Goal: Task Accomplishment & Management: Complete application form

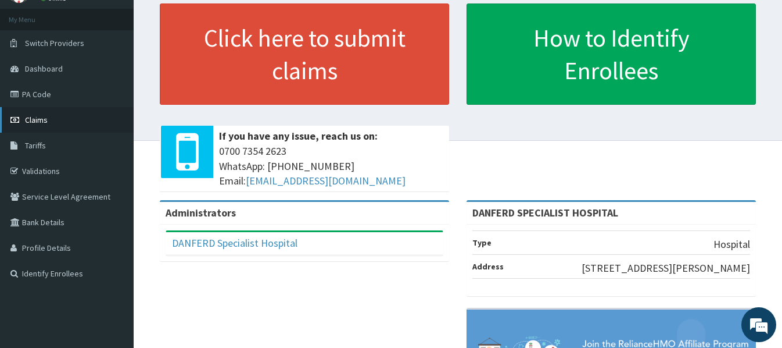
click at [34, 120] on span "Claims" at bounding box center [36, 120] width 23 height 10
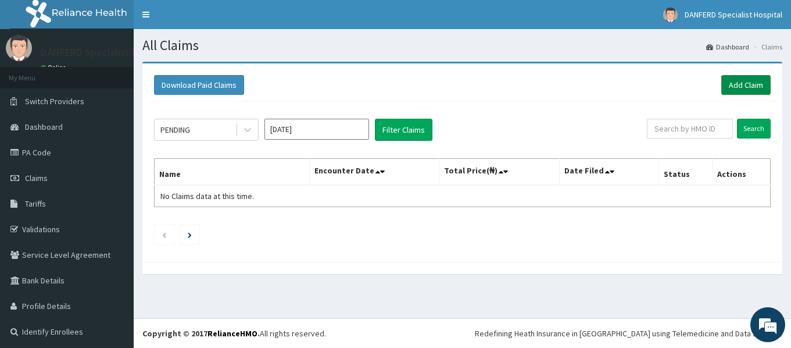
click at [743, 83] on link "Add Claim" at bounding box center [745, 85] width 49 height 20
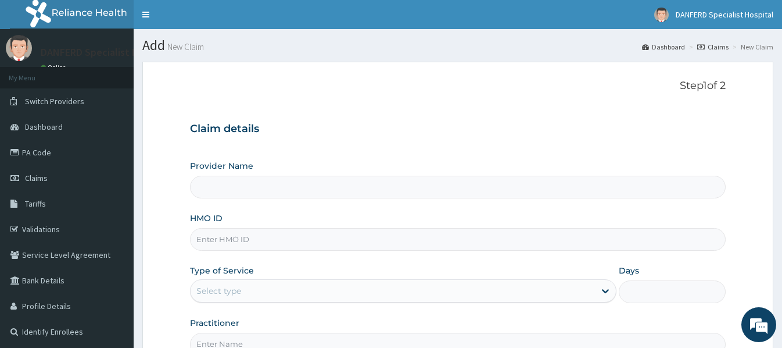
type input "DANFERD SPECIALIST HOSPITAL"
paste input "TMT/10043/F"
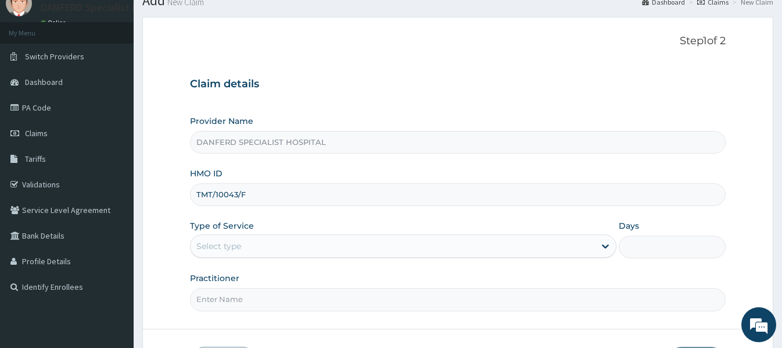
scroll to position [116, 0]
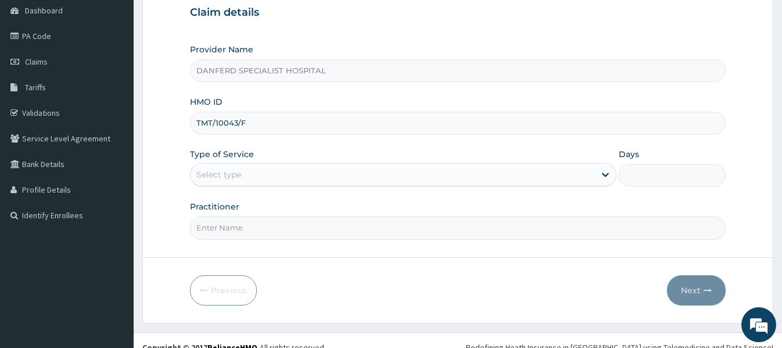
type input "TMT/10043/F"
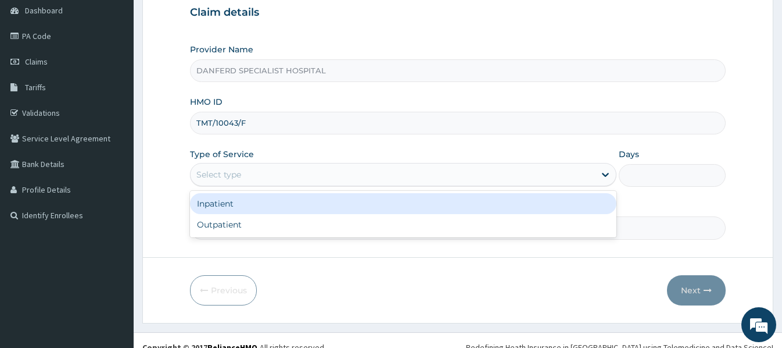
click at [310, 174] on div "Select type" at bounding box center [393, 174] width 405 height 19
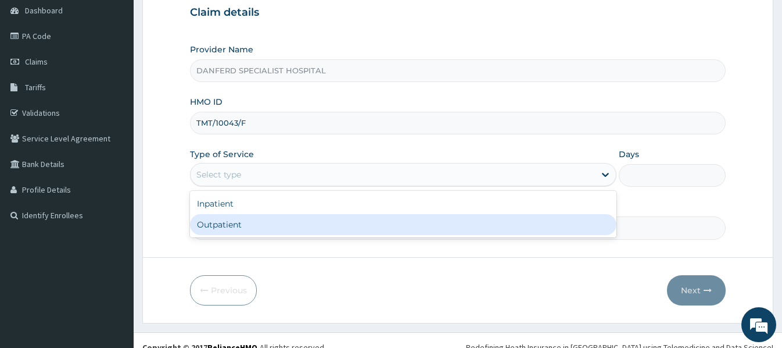
click at [271, 223] on div "Outpatient" at bounding box center [403, 224] width 427 height 21
type input "1"
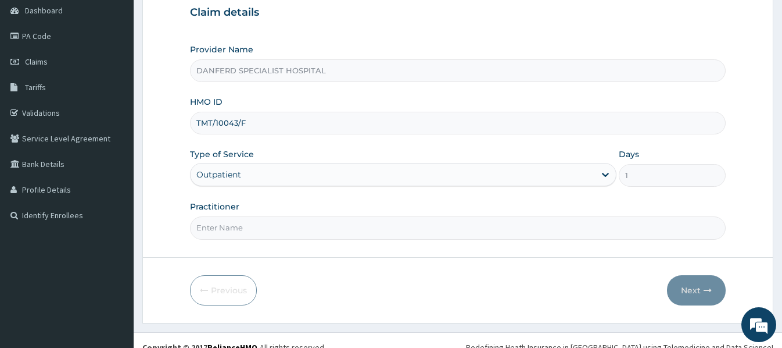
click at [313, 227] on input "Practitioner" at bounding box center [457, 227] width 535 height 23
type input "[PERSON_NAME]"
click at [683, 293] on button "Next" at bounding box center [696, 290] width 59 height 30
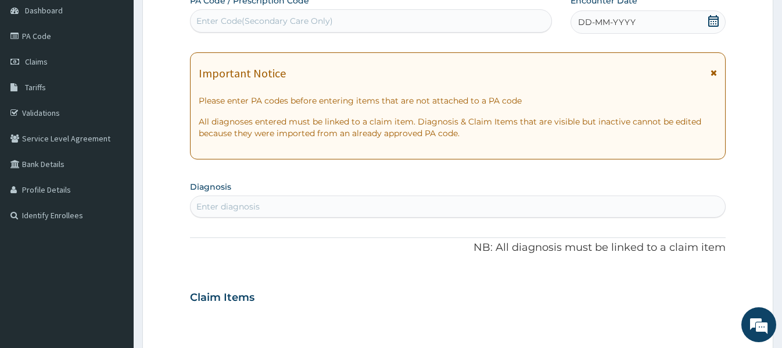
click at [267, 17] on div "Enter Code(Secondary Care Only)" at bounding box center [264, 21] width 137 height 12
paste input "PA/DE3F07"
type input "PA/DE3F07"
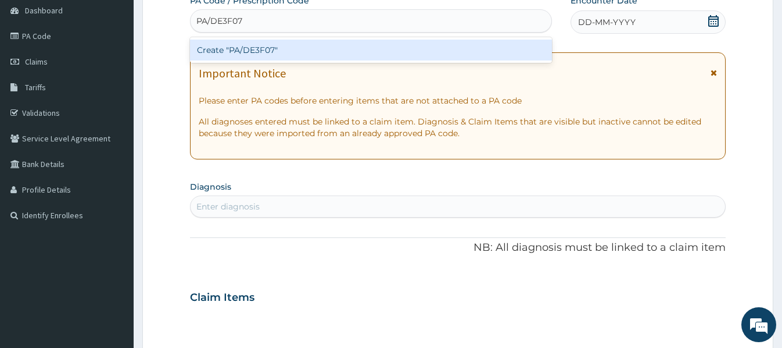
click at [280, 49] on div "Create "PA/DE3F07"" at bounding box center [371, 50] width 362 height 21
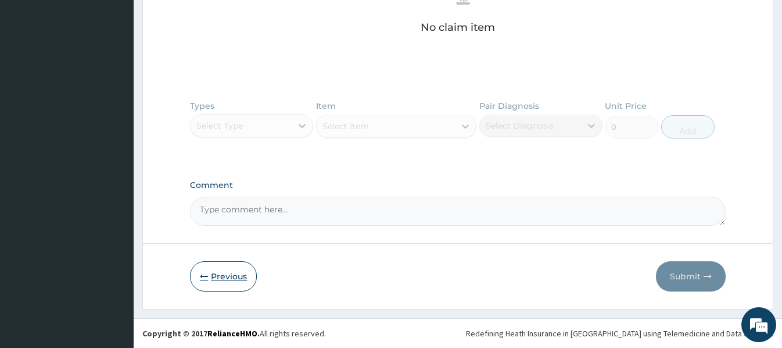
click at [237, 273] on button "Previous" at bounding box center [223, 276] width 67 height 30
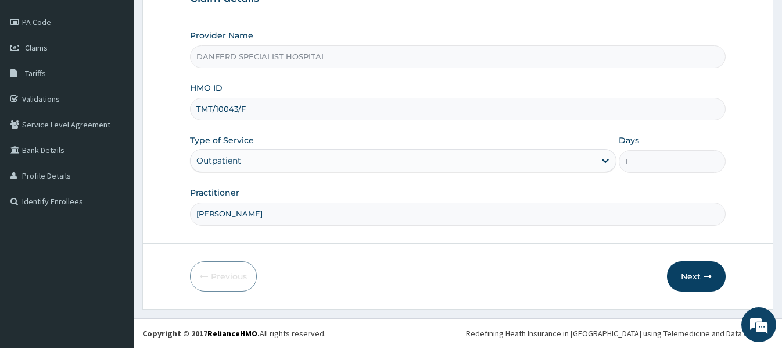
scroll to position [130, 0]
drag, startPoint x: 267, startPoint y: 110, endPoint x: 196, endPoint y: 111, distance: 70.3
click at [196, 111] on input "TMT/10043/F" at bounding box center [457, 109] width 535 height 23
paste input "WTS/10015/B"
type input "WTS/10015/B"
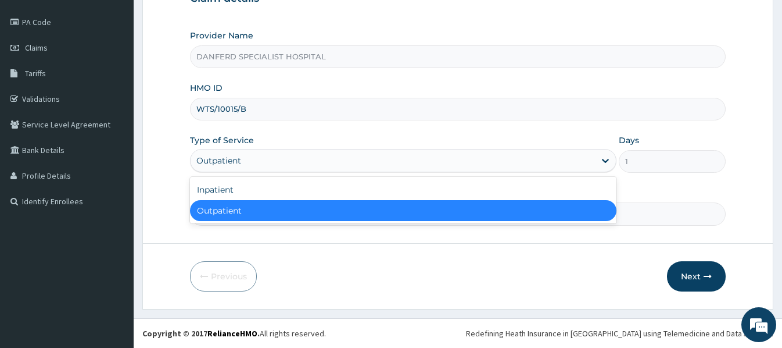
click at [300, 164] on div "Outpatient" at bounding box center [393, 160] width 405 height 19
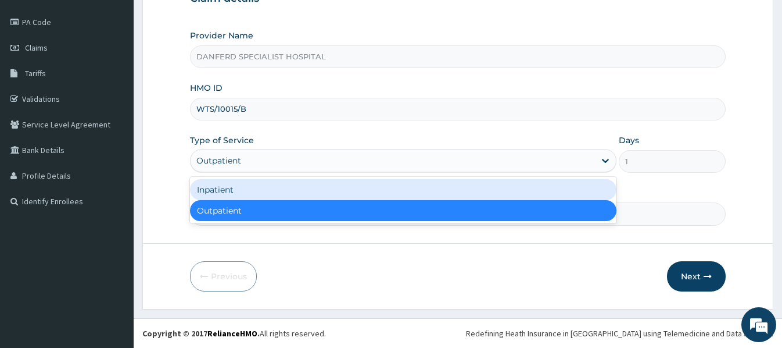
click at [280, 192] on div "Inpatient" at bounding box center [403, 189] width 427 height 21
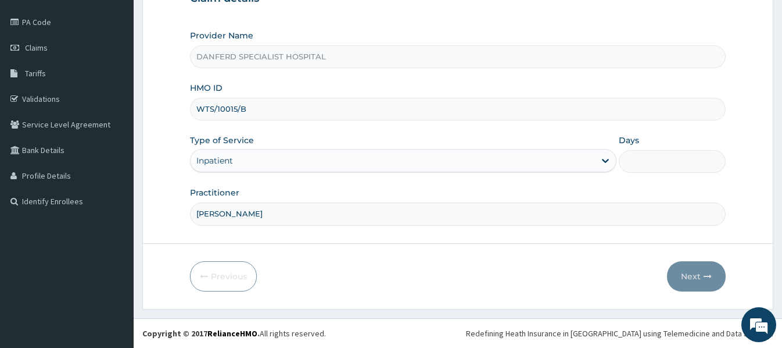
drag, startPoint x: 664, startPoint y: 158, endPoint x: 664, endPoint y: 170, distance: 11.6
click at [664, 158] on input "Days" at bounding box center [672, 161] width 106 height 23
type input "2"
click at [702, 278] on button "Next" at bounding box center [696, 276] width 59 height 30
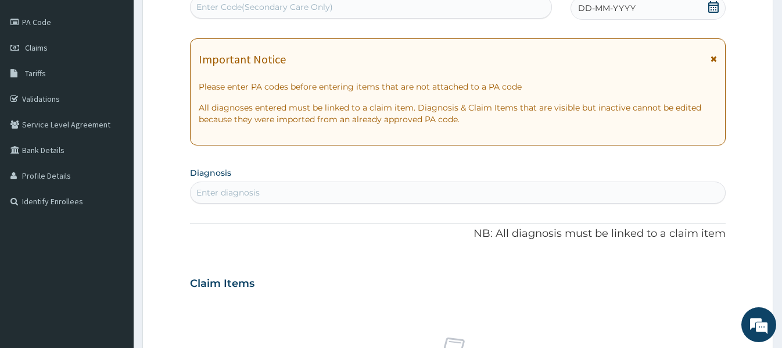
click at [327, 7] on div "Enter Code(Secondary Care Only)" at bounding box center [264, 7] width 137 height 12
paste input "PA/52C3D7"
type input "PA/52C3D7"
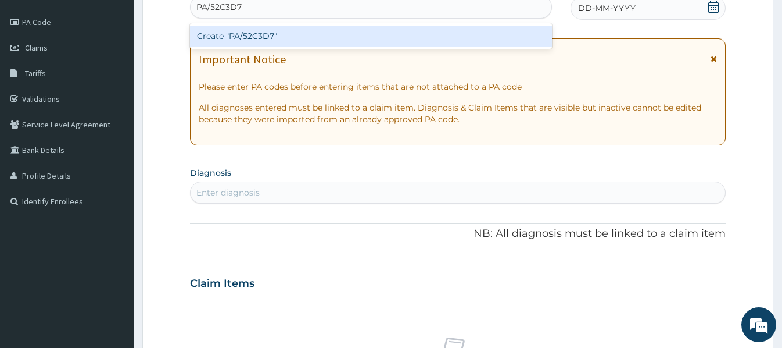
click at [256, 40] on div "Create "PA/52C3D7"" at bounding box center [371, 36] width 362 height 21
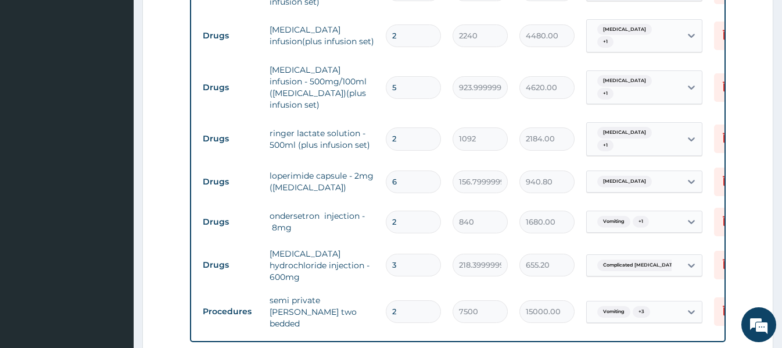
scroll to position [381, 0]
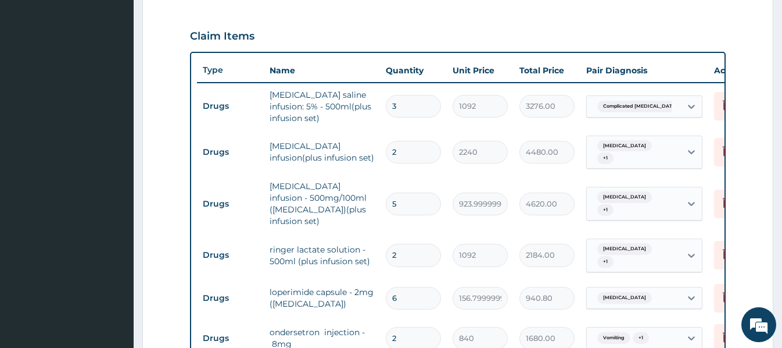
drag, startPoint x: 405, startPoint y: 109, endPoint x: 387, endPoint y: 109, distance: 18.0
click at [387, 109] on input "3" at bounding box center [413, 106] width 55 height 23
type input "4"
type input "4368.00"
type input "4"
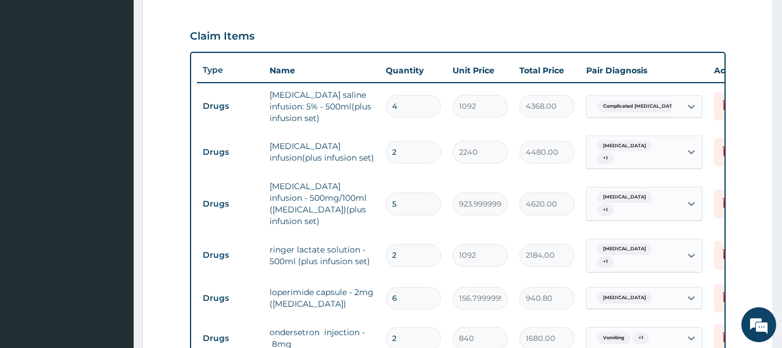
click at [531, 125] on tr "Drugs dextrose saline infusion: 5% - 500ml(plus infusion set) 4 1092 4368.00 Co…" at bounding box center [482, 106] width 570 height 47
drag, startPoint x: 404, startPoint y: 152, endPoint x: 391, endPoint y: 152, distance: 12.8
click at [391, 152] on input "2" at bounding box center [413, 152] width 55 height 23
type input "3"
type input "6720.00"
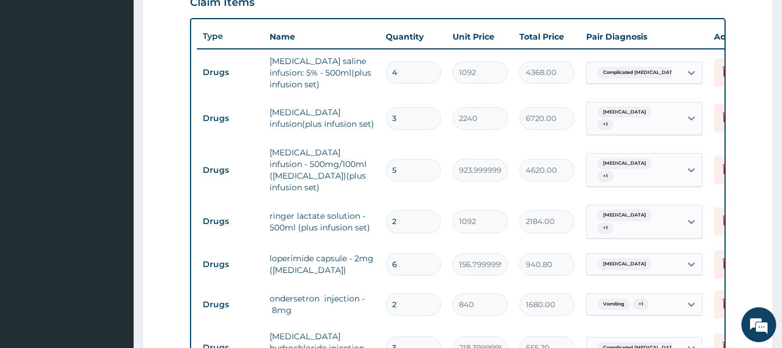
scroll to position [439, 0]
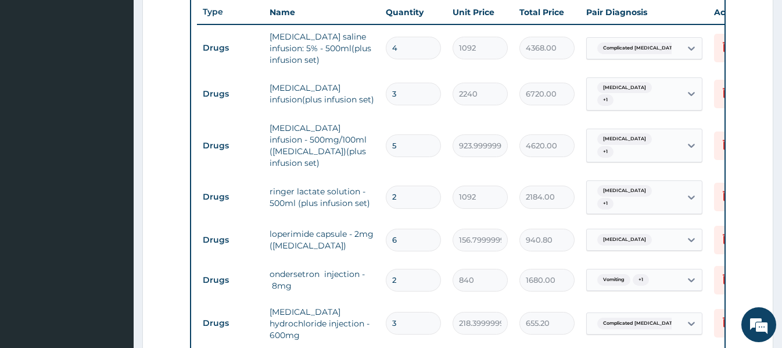
type input "3"
click at [434, 156] on td "5" at bounding box center [413, 145] width 67 height 34
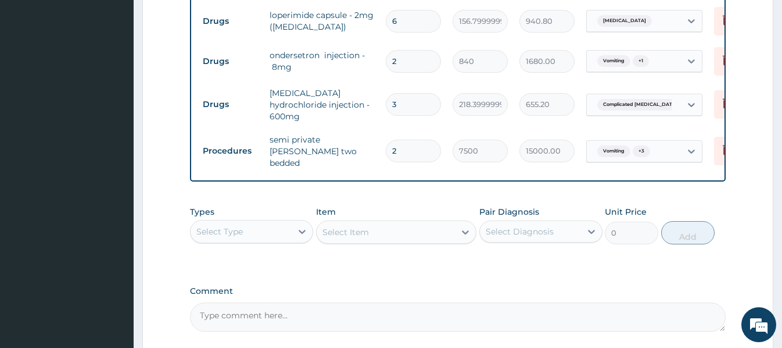
scroll to position [671, 0]
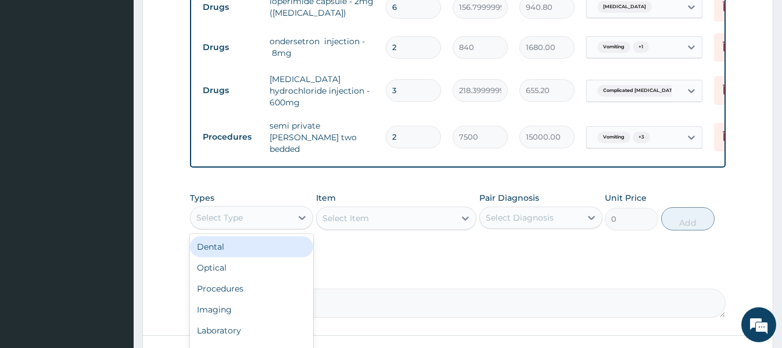
click at [272, 208] on div "Select Type" at bounding box center [241, 217] width 101 height 19
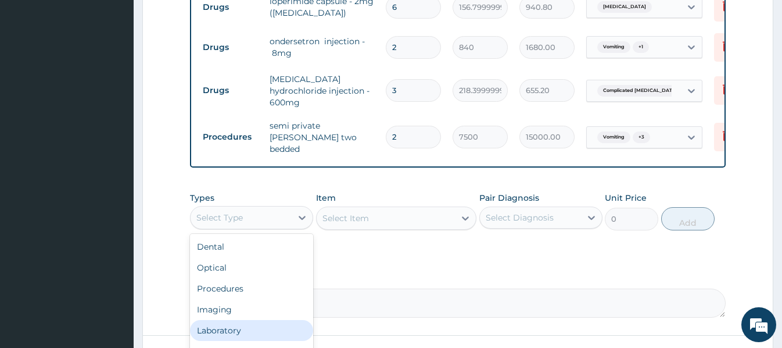
scroll to position [40, 0]
click at [219, 322] on div "Drugs" at bounding box center [251, 332] width 123 height 21
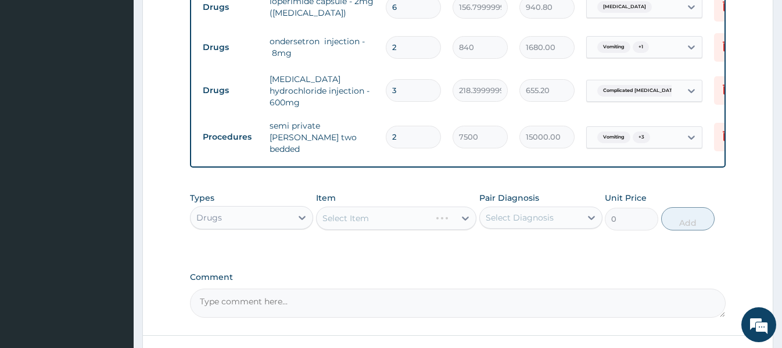
click at [323, 206] on div "Select Item" at bounding box center [396, 217] width 160 height 23
click at [325, 206] on div "Select Item" at bounding box center [396, 217] width 160 height 23
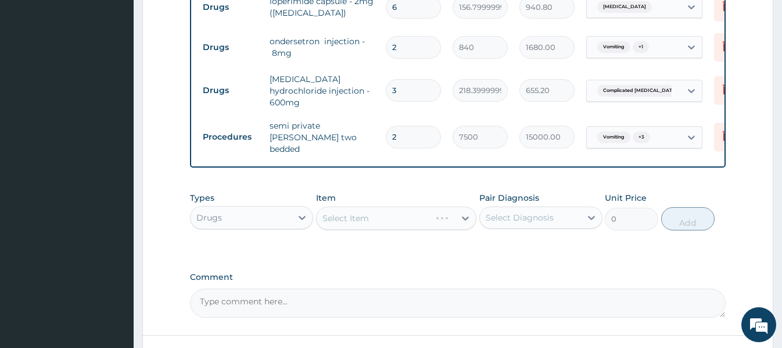
click at [325, 206] on div "Select Item" at bounding box center [396, 217] width 160 height 23
click at [323, 212] on div "Select Item" at bounding box center [346, 218] width 47 height 12
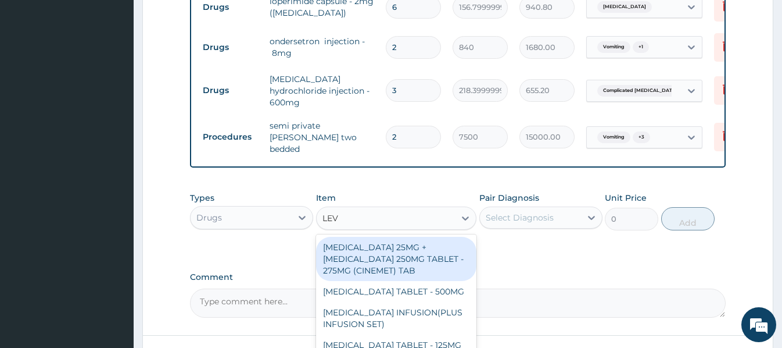
type input "LEVO"
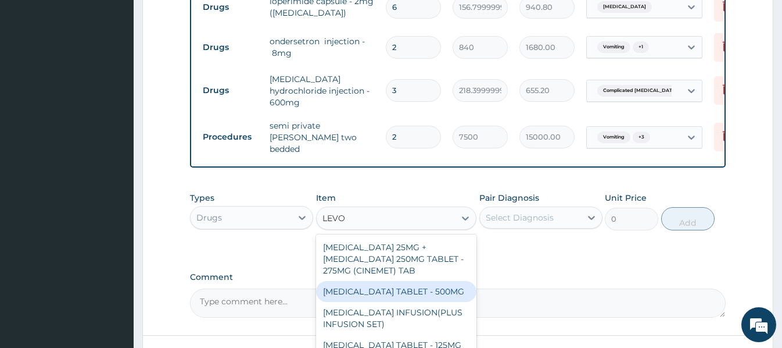
click at [442, 281] on div "LEVOFLOXACIN TABLET - 500MG" at bounding box center [396, 291] width 160 height 21
type input "196"
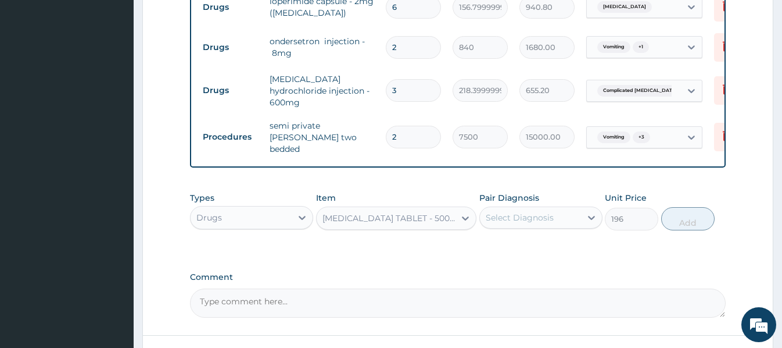
click at [555, 208] on div "Select Diagnosis" at bounding box center [530, 217] width 101 height 19
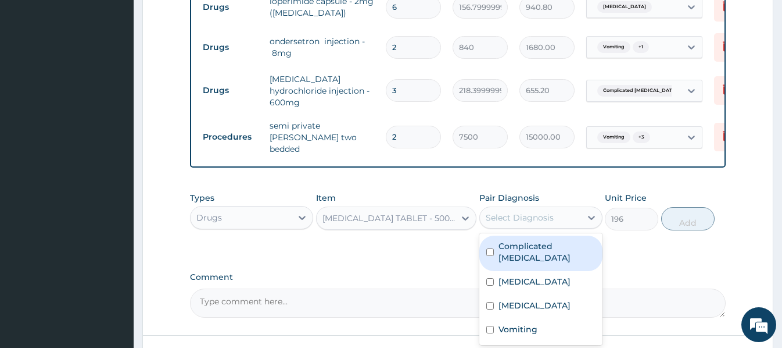
click at [549, 240] on label "Complicated malaria" at bounding box center [547, 251] width 97 height 23
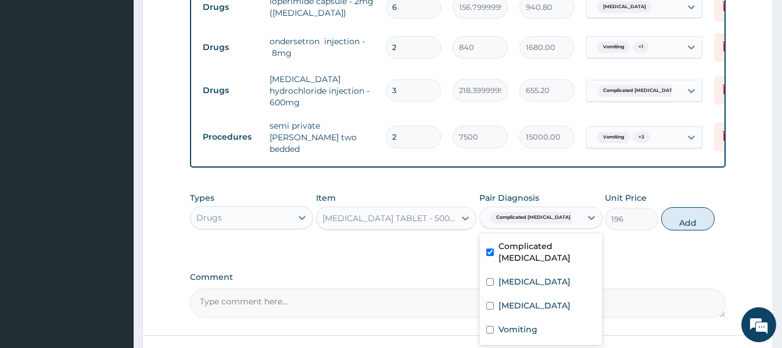
click at [549, 240] on label "Complicated malaria" at bounding box center [547, 251] width 97 height 23
checkbox input "false"
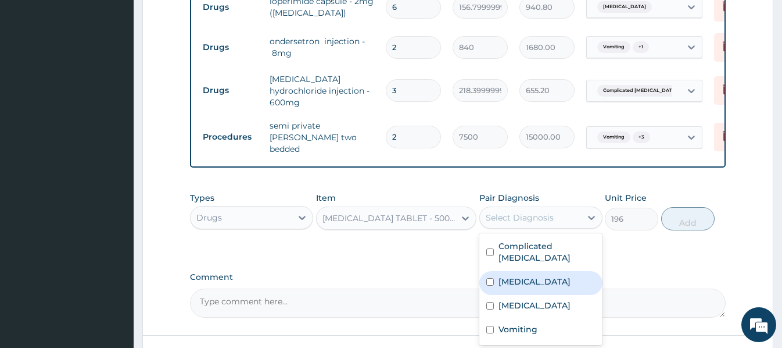
click at [553, 276] on label "Acute gastroenteritis" at bounding box center [535, 282] width 72 height 12
checkbox input "true"
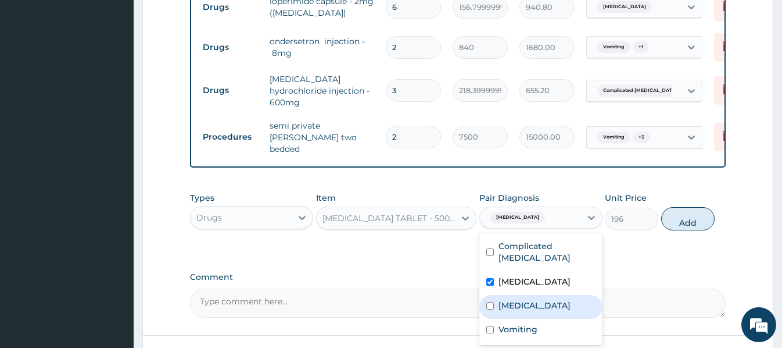
click at [543, 295] on div "Sepsis" at bounding box center [541, 307] width 123 height 24
checkbox input "true"
click at [692, 215] on button "Add" at bounding box center [687, 218] width 53 height 23
type input "0"
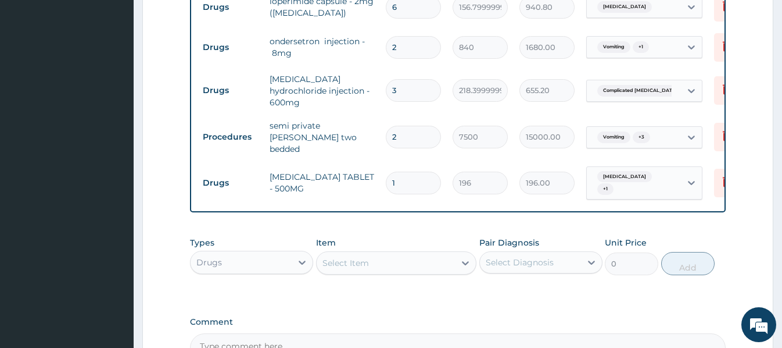
drag, startPoint x: 402, startPoint y: 154, endPoint x: 388, endPoint y: 155, distance: 14.5
click at [388, 171] on input "1" at bounding box center [413, 182] width 55 height 23
type input "5"
type input "980.00"
type input "5"
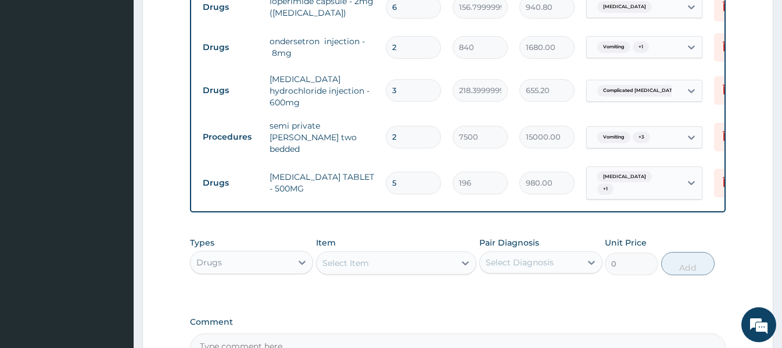
click at [340, 257] on div "Select Item" at bounding box center [346, 263] width 47 height 12
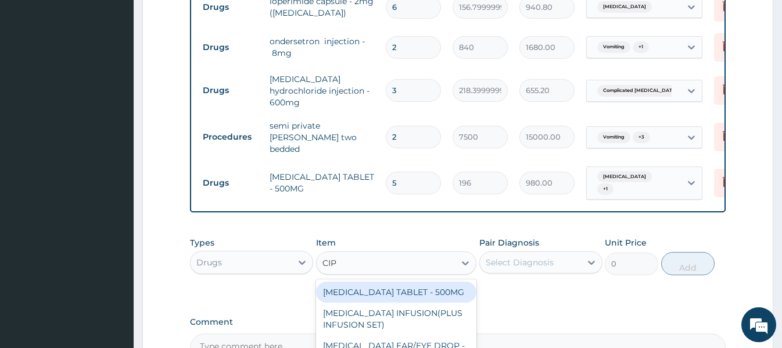
type input "CIPR"
click at [436, 281] on div "CIPROFLOXACIN TABLET - 500MG" at bounding box center [396, 291] width 160 height 21
type input "196"
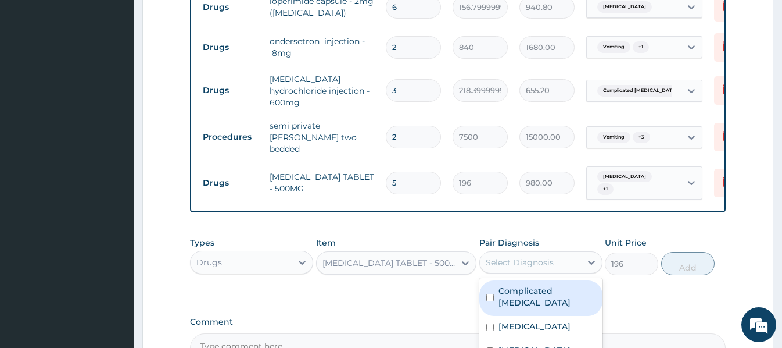
click at [537, 256] on div "Select Diagnosis" at bounding box center [520, 262] width 68 height 12
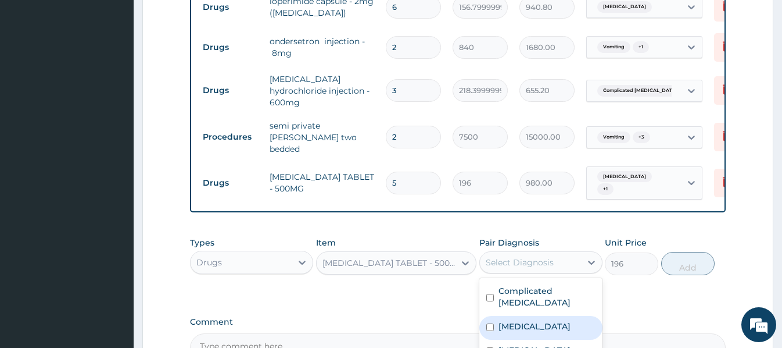
click at [557, 320] on label "Acute gastroenteritis" at bounding box center [535, 326] width 72 height 12
checkbox input "true"
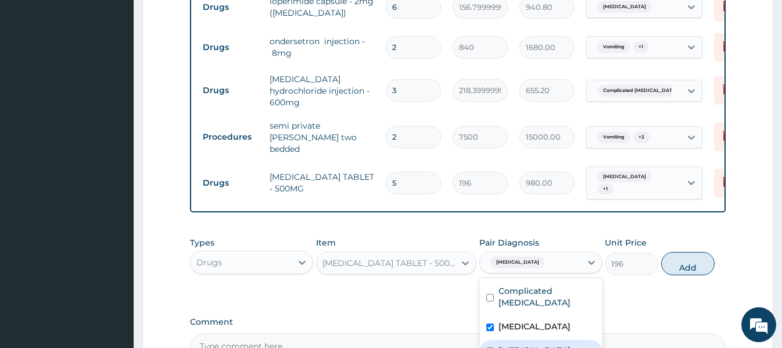
click at [534, 339] on div "Sepsis" at bounding box center [541, 351] width 123 height 24
checkbox input "true"
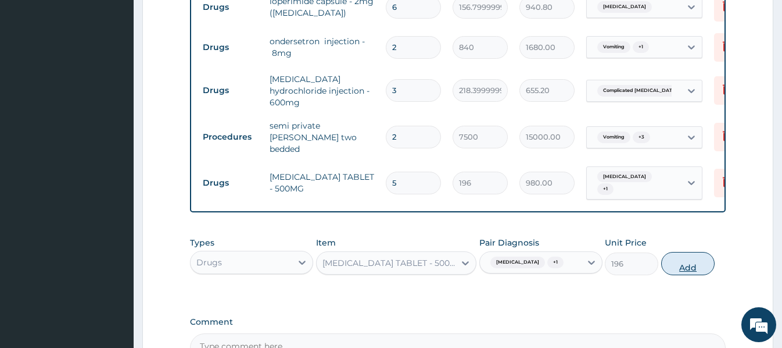
click at [691, 259] on button "Add" at bounding box center [687, 263] width 53 height 23
type input "0"
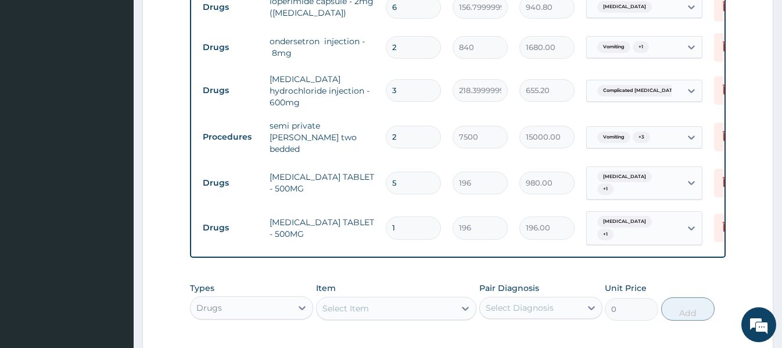
type input "10"
type input "1960.00"
type input "10"
click at [724, 174] on icon at bounding box center [727, 181] width 14 height 14
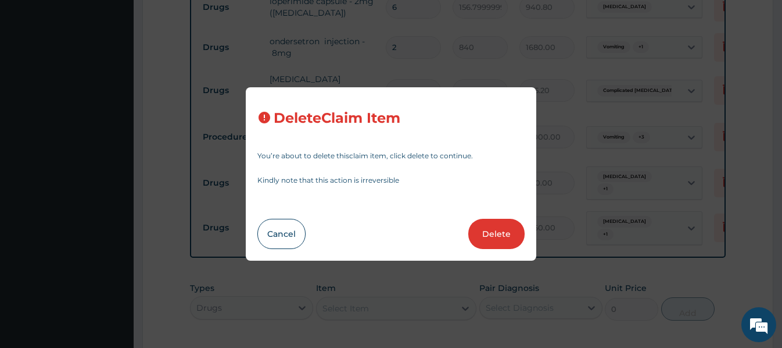
click at [497, 236] on button "Delete" at bounding box center [496, 234] width 56 height 30
type input "10"
type input "1960.00"
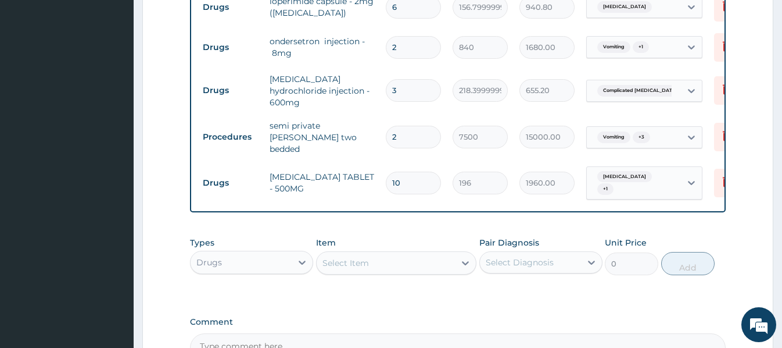
scroll to position [729, 0]
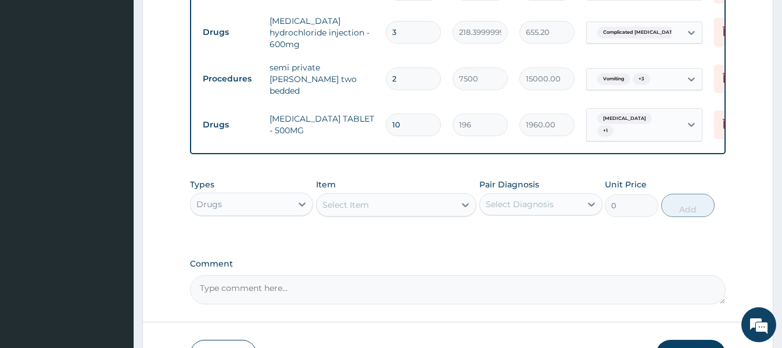
click at [336, 199] on div "Select Item" at bounding box center [346, 205] width 47 height 12
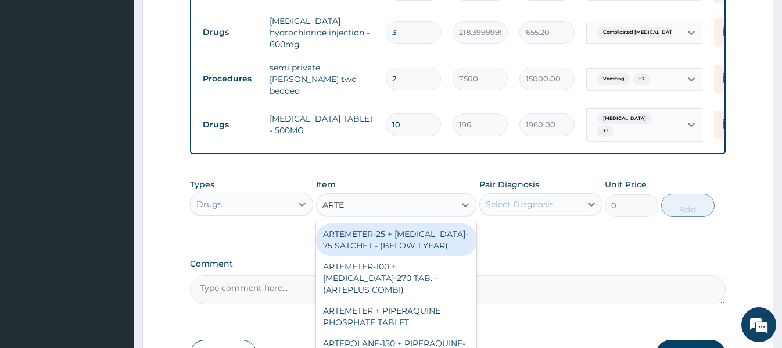
type input "ARTEM"
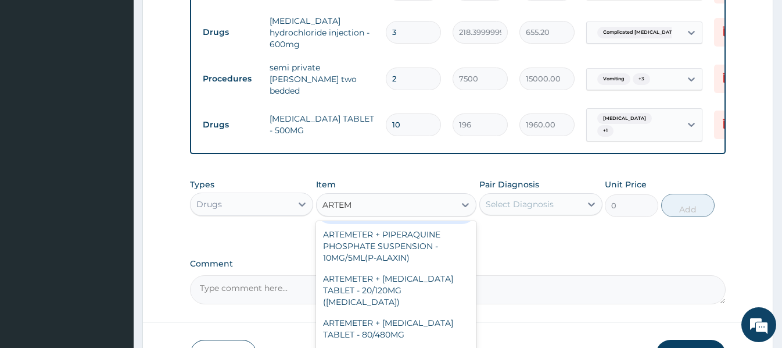
scroll to position [233, 0]
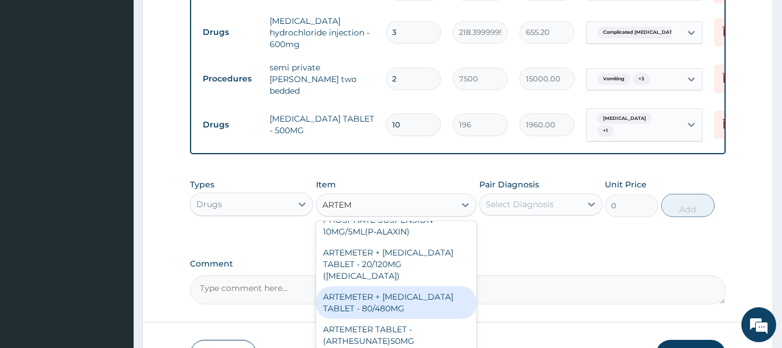
click at [389, 288] on div "ARTEMETER + LUMEFANTRINE TABLET - 80/480MG" at bounding box center [396, 302] width 160 height 33
type input "364"
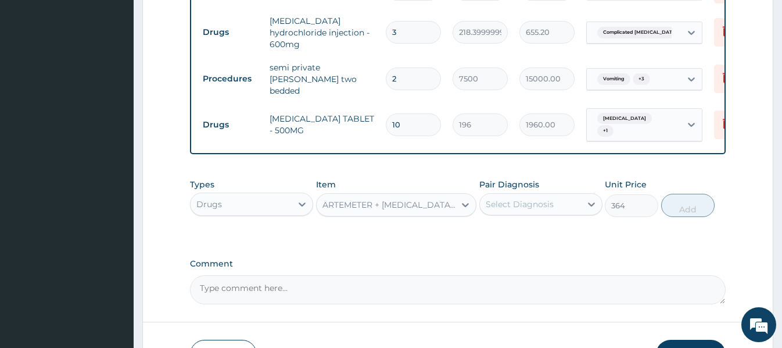
click at [524, 198] on div "Select Diagnosis" at bounding box center [520, 204] width 68 height 12
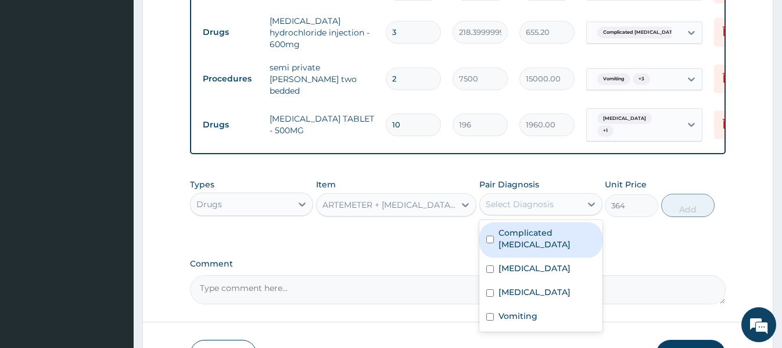
click at [548, 227] on label "Complicated malaria" at bounding box center [547, 238] width 97 height 23
checkbox input "true"
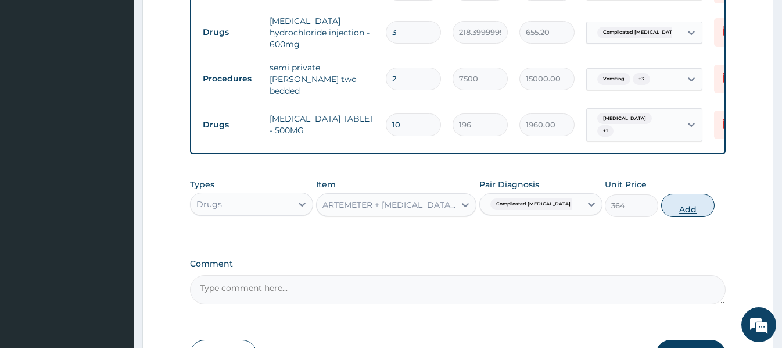
click at [692, 194] on button "Add" at bounding box center [687, 205] width 53 height 23
type input "0"
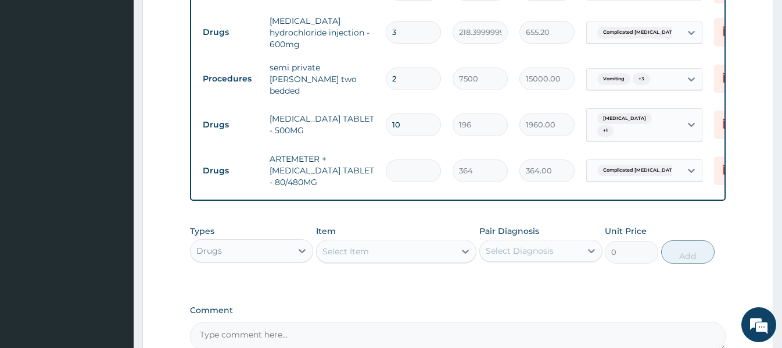
type input "0.00"
type input "6"
type input "2184.00"
type input "6"
click at [336, 245] on div "Select Item" at bounding box center [346, 251] width 47 height 12
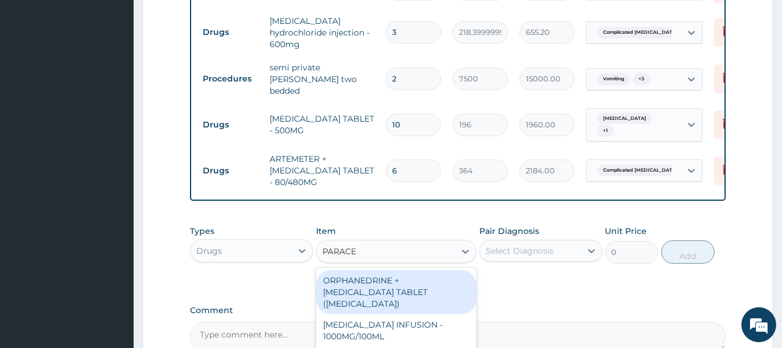
type input "PARACET"
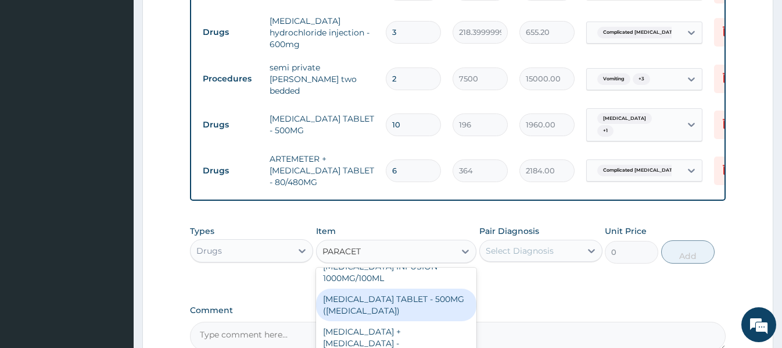
click at [422, 288] on div "PARACETAMOL TABLET - 500MG (PANADOL)" at bounding box center [396, 304] width 160 height 33
type input "42"
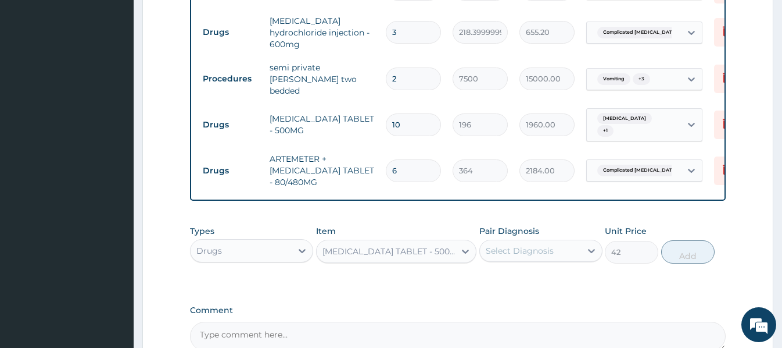
click at [532, 245] on div "Select Diagnosis" at bounding box center [520, 251] width 68 height 12
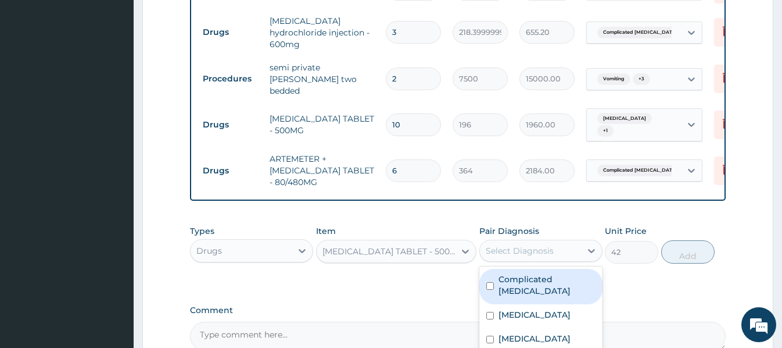
click at [546, 273] on label "Complicated malaria" at bounding box center [547, 284] width 97 height 23
checkbox input "true"
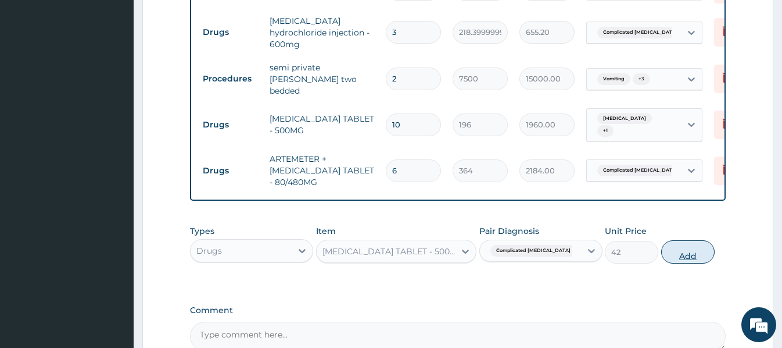
click at [691, 240] on button "Add" at bounding box center [687, 251] width 53 height 23
type input "0"
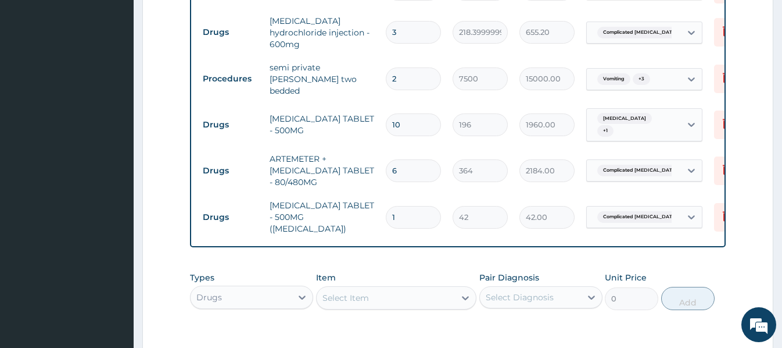
type input "18"
type input "756.00"
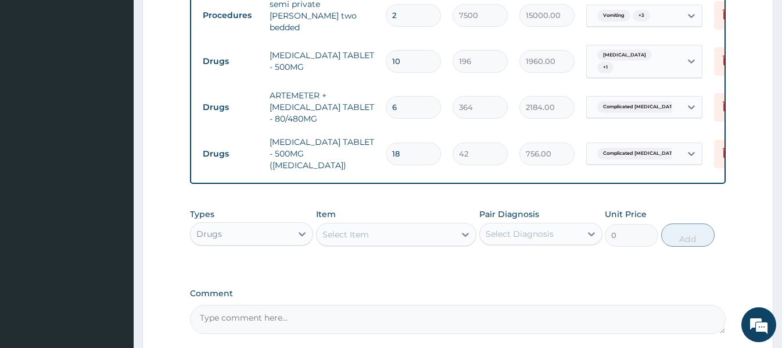
scroll to position [846, 0]
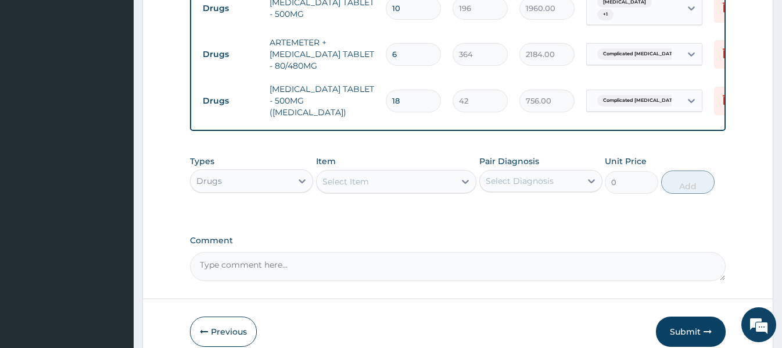
type input "18"
click at [334, 176] on div "Select Item" at bounding box center [346, 182] width 47 height 12
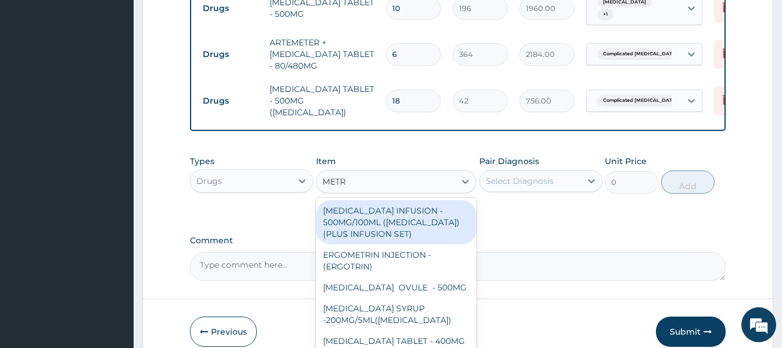
type input "METRO"
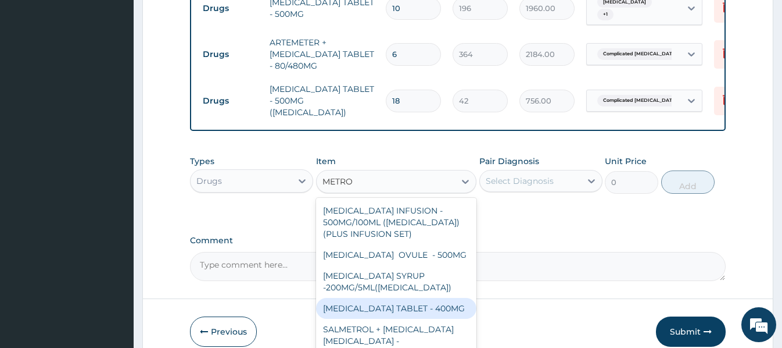
scroll to position [37, 0]
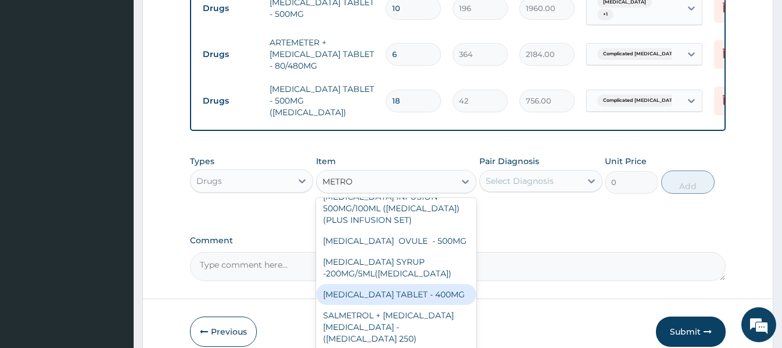
click at [428, 284] on div "METRONIDAZOLE TABLET - 400MG" at bounding box center [396, 294] width 160 height 21
type input "84"
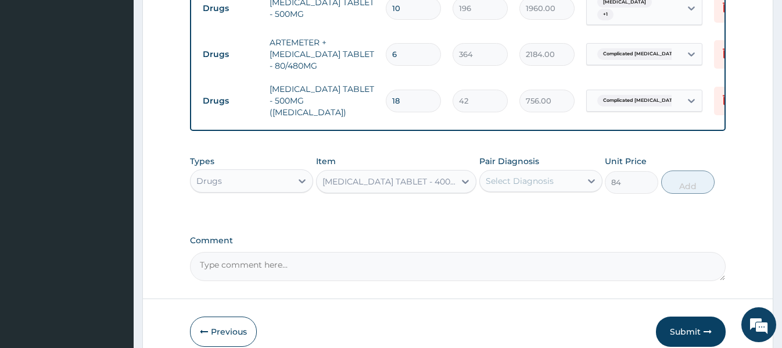
click at [547, 175] on div "Select Diagnosis" at bounding box center [520, 181] width 68 height 12
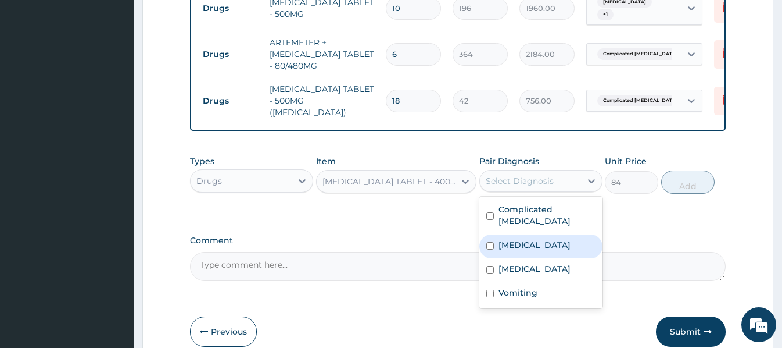
click at [530, 239] on label "Acute gastroenteritis" at bounding box center [535, 245] width 72 height 12
checkbox input "true"
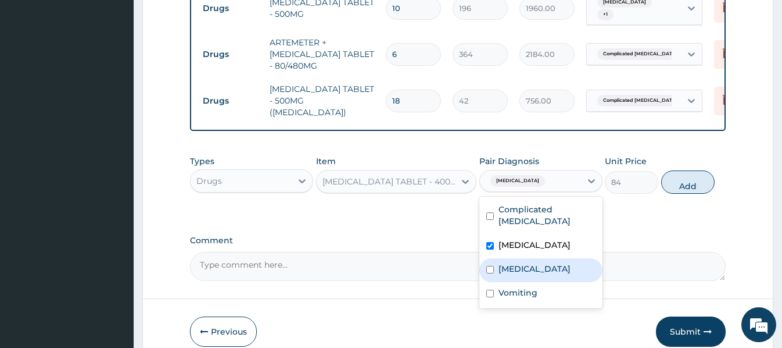
drag, startPoint x: 518, startPoint y: 233, endPoint x: 530, endPoint y: 242, distance: 15.3
click at [518, 263] on label "Sepsis" at bounding box center [535, 269] width 72 height 12
checkbox input "true"
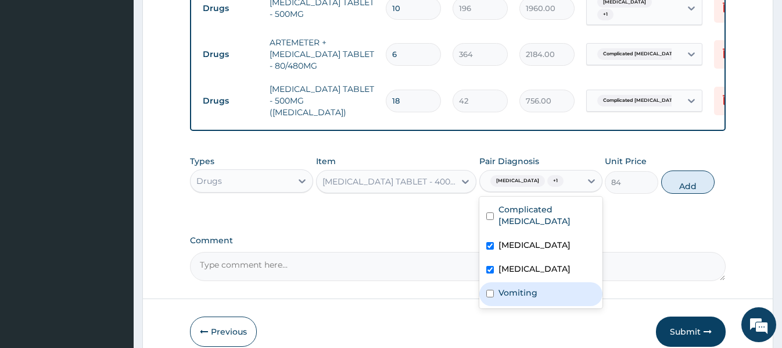
click at [551, 282] on div "Vomiting" at bounding box center [541, 294] width 123 height 24
checkbox input "true"
click at [691, 177] on button "Add" at bounding box center [687, 181] width 53 height 23
type input "0"
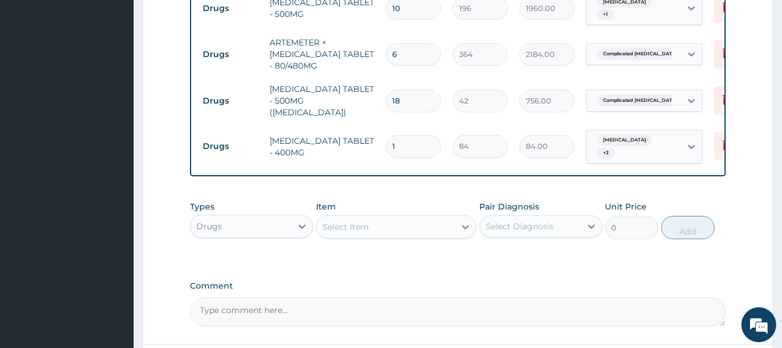
type input "15"
type input "1260.00"
type input "15"
click at [365, 221] on div "Select Item" at bounding box center [346, 227] width 47 height 12
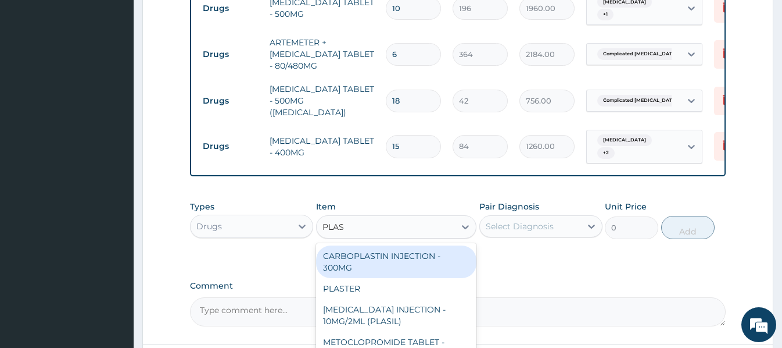
type input "PLASI"
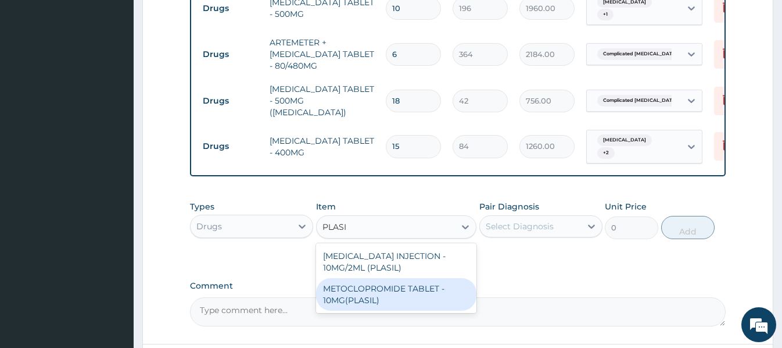
click at [400, 278] on div "METOCLOPROMIDE TABLET - 10MG(PLASIL)" at bounding box center [396, 294] width 160 height 33
type input "56"
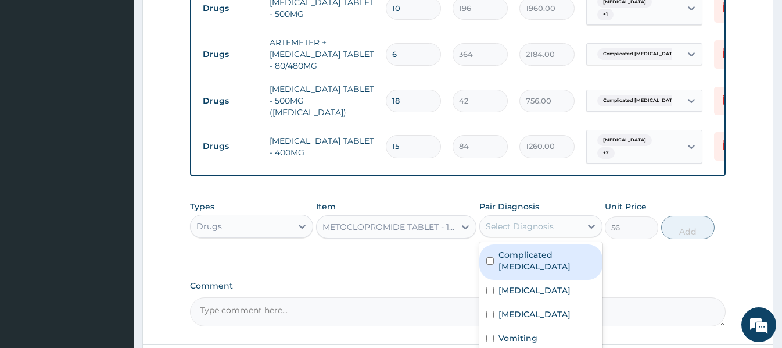
click at [525, 220] on div "Select Diagnosis" at bounding box center [520, 226] width 68 height 12
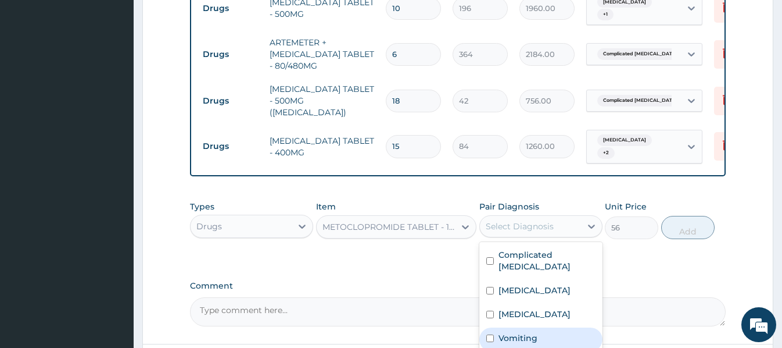
drag, startPoint x: 532, startPoint y: 309, endPoint x: 575, endPoint y: 259, distance: 65.9
click at [532, 332] on label "Vomiting" at bounding box center [518, 338] width 39 height 12
checkbox input "true"
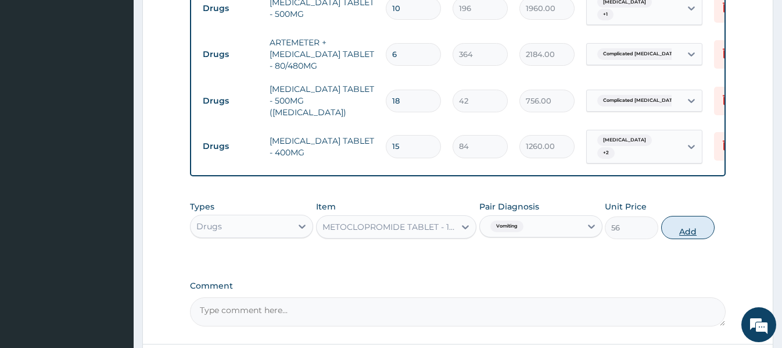
click at [684, 216] on button "Add" at bounding box center [687, 227] width 53 height 23
type input "0"
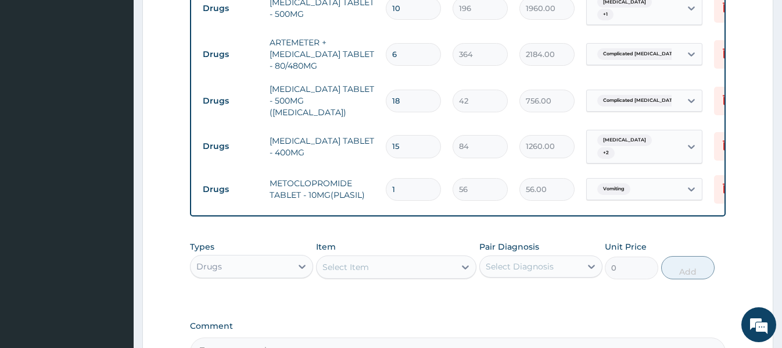
type input "0.00"
type input "4"
type input "224.00"
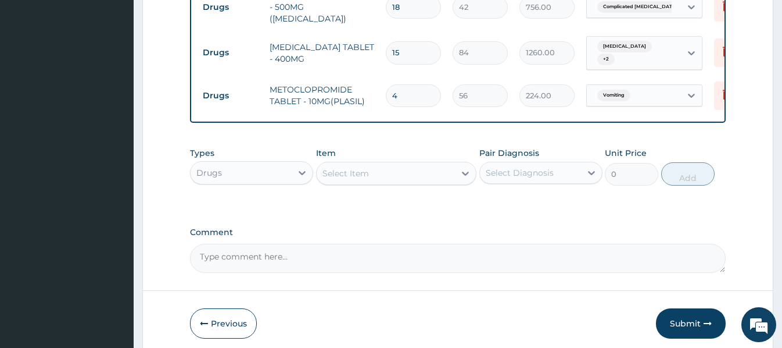
scroll to position [962, 0]
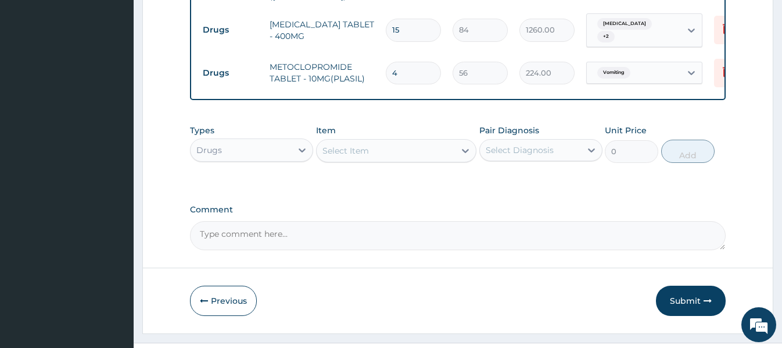
type input "4"
click at [352, 145] on div "Select Item" at bounding box center [346, 151] width 47 height 12
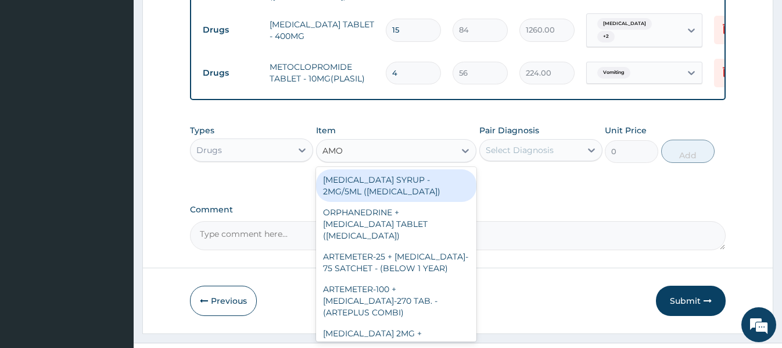
type input "AMOX"
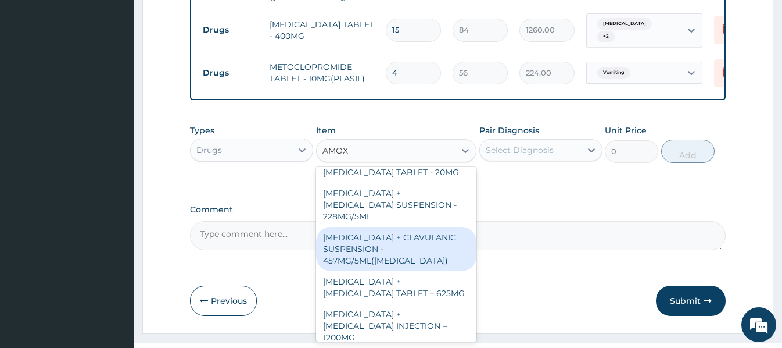
scroll to position [439, 0]
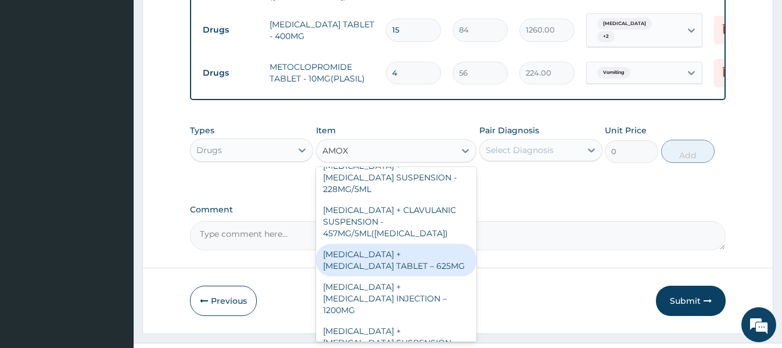
click at [410, 244] on div "AMOXICILLIN + CLAVULANIC ACID TABLET – 625MG" at bounding box center [396, 260] width 160 height 33
type input "420"
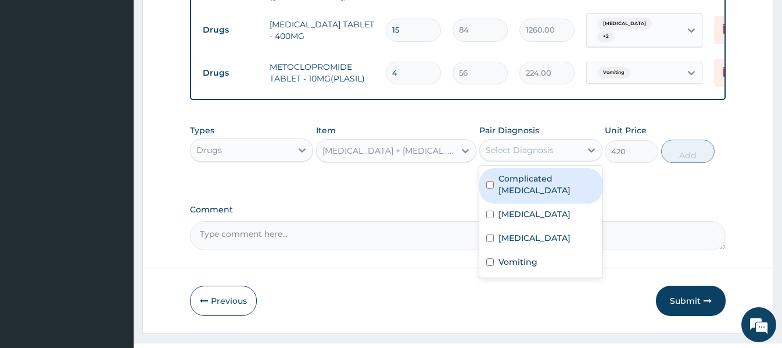
click at [551, 141] on div "Select Diagnosis" at bounding box center [530, 150] width 101 height 19
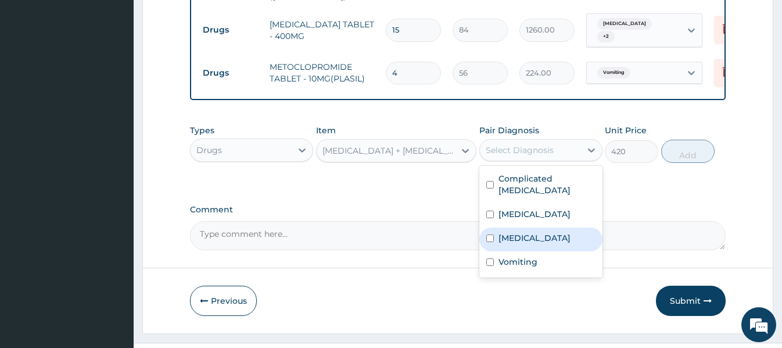
click at [523, 232] on label "Sepsis" at bounding box center [535, 238] width 72 height 12
checkbox input "true"
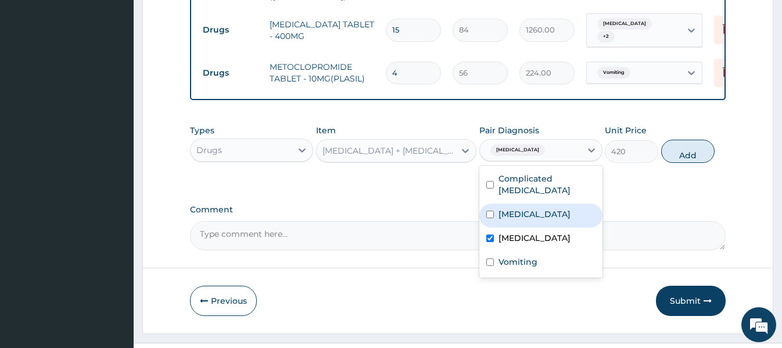
click at [535, 208] on label "Acute gastroenteritis" at bounding box center [535, 214] width 72 height 12
checkbox input "true"
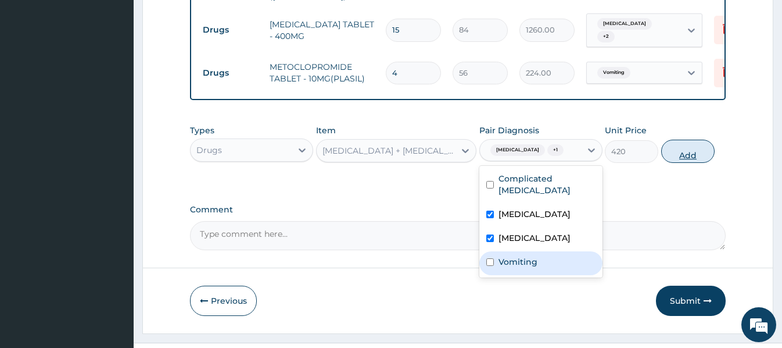
click at [688, 140] on button "Add" at bounding box center [687, 151] width 53 height 23
type input "0"
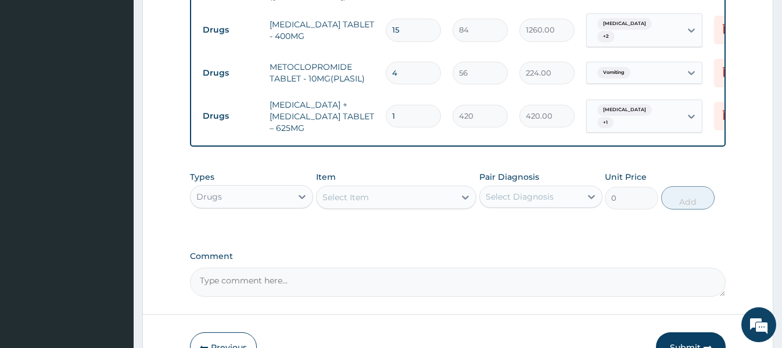
type input "10"
type input "4200.00"
type input "10"
click at [339, 191] on div "Select Item" at bounding box center [346, 197] width 47 height 12
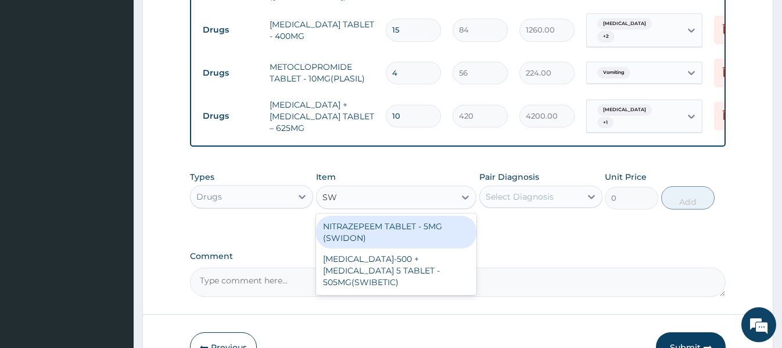
type input "SWI"
click at [424, 216] on div "NITRAZEPEEM TABLET - 5MG (SWIDON)" at bounding box center [396, 232] width 160 height 33
type input "95.19999999999999"
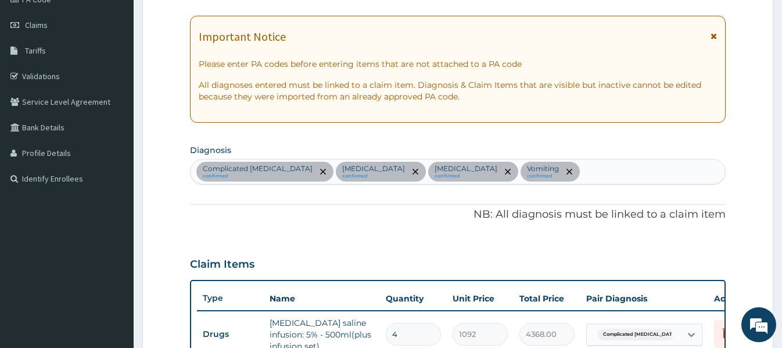
scroll to position [148, 0]
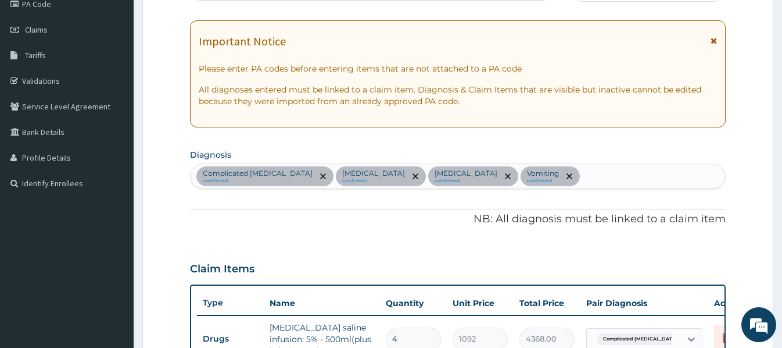
click at [537, 176] on div "Complicated malaria confirmed Acute gastroenteritis confirmed Sepsis confirmed …" at bounding box center [458, 176] width 534 height 24
type input "INSOMNIA"
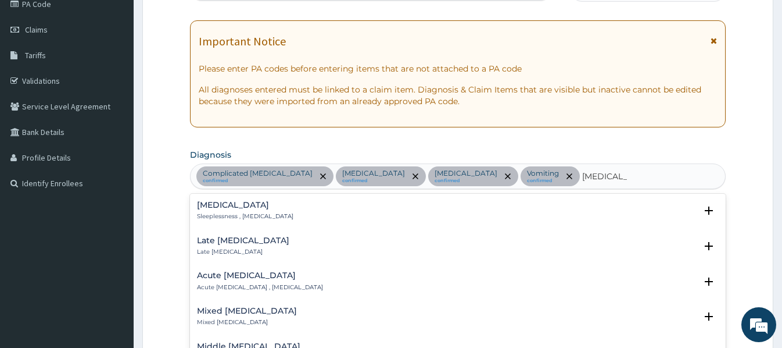
click at [237, 217] on p "Sleeplessness , Insomnia" at bounding box center [245, 216] width 96 height 8
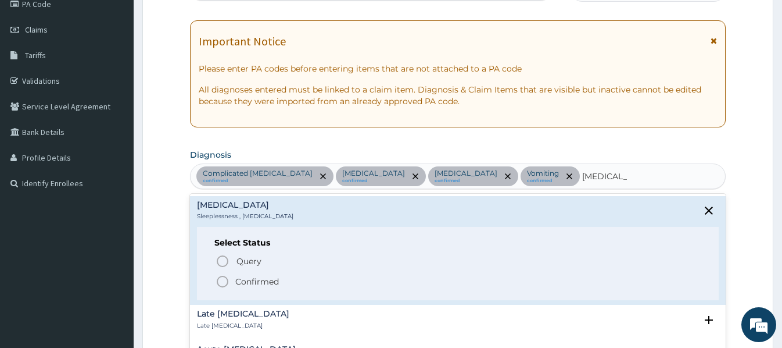
click at [258, 281] on p "Confirmed" at bounding box center [257, 282] width 44 height 12
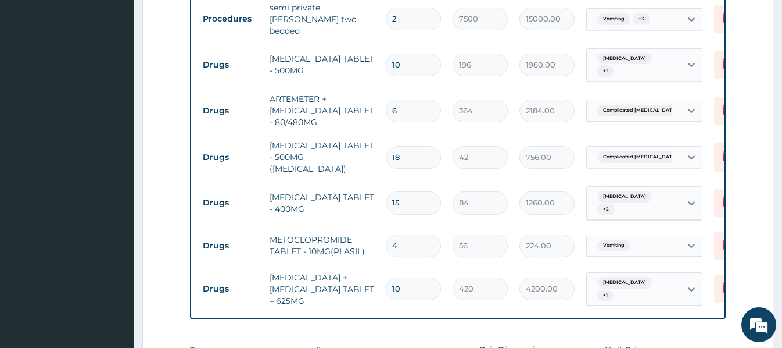
scroll to position [1011, 0]
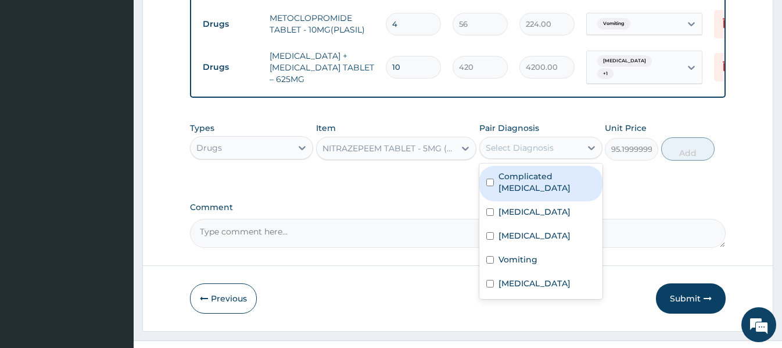
click at [580, 138] on div "Select Diagnosis" at bounding box center [530, 147] width 101 height 19
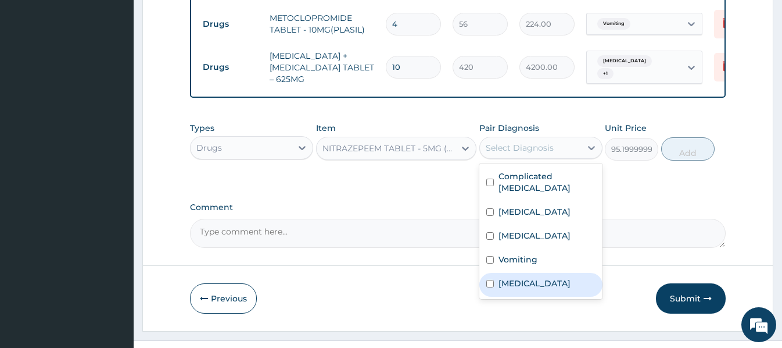
drag, startPoint x: 516, startPoint y: 253, endPoint x: 530, endPoint y: 235, distance: 23.1
click at [516, 277] on label "Insomnia" at bounding box center [535, 283] width 72 height 12
checkbox input "true"
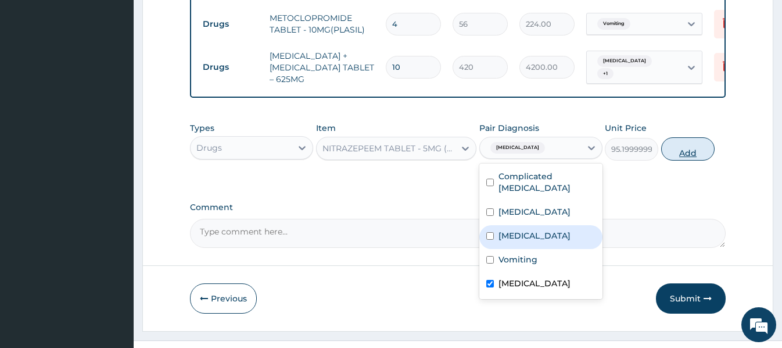
click at [686, 137] on button "Add" at bounding box center [687, 148] width 53 height 23
type input "0"
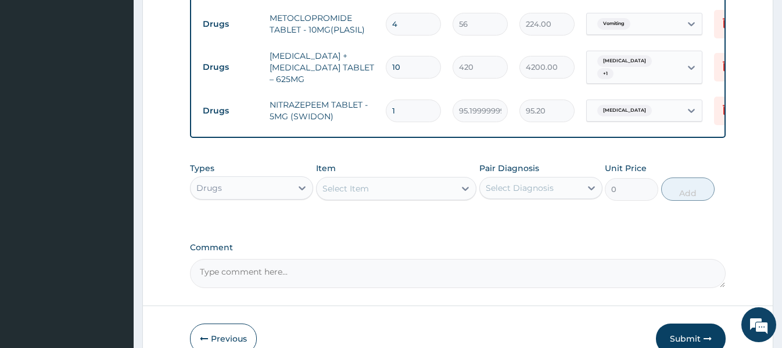
drag, startPoint x: 409, startPoint y: 79, endPoint x: 385, endPoint y: 80, distance: 24.4
click at [385, 94] on td "1" at bounding box center [413, 111] width 67 height 34
type input "3"
type input "285.60"
type input "3"
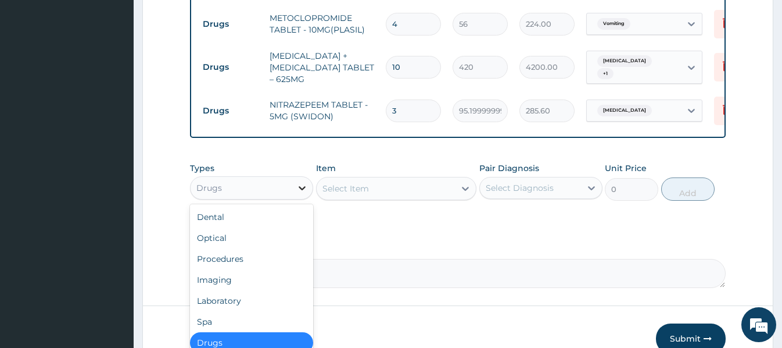
click at [312, 177] on div at bounding box center [302, 187] width 21 height 21
click at [324, 183] on div "Select Item" at bounding box center [346, 189] width 47 height 12
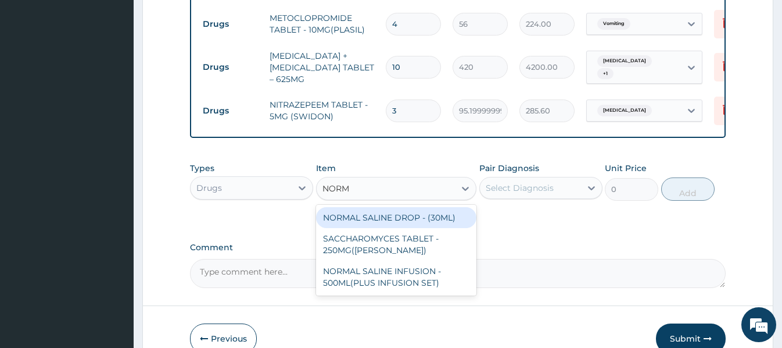
type input "NORMA"
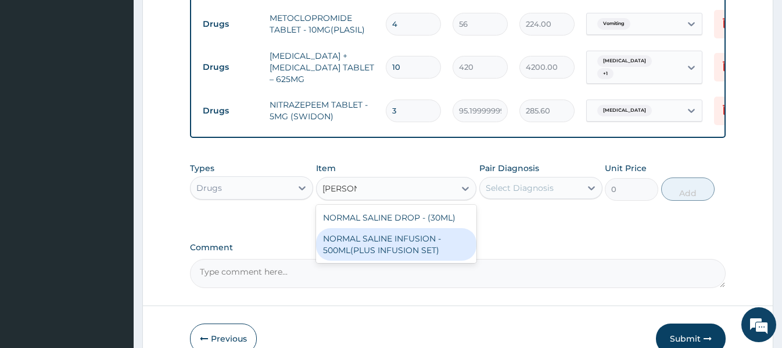
click at [432, 228] on div "NORMAL SALINE INFUSION - 500ML(PLUS INFUSION SET)" at bounding box center [396, 244] width 160 height 33
type input "1092"
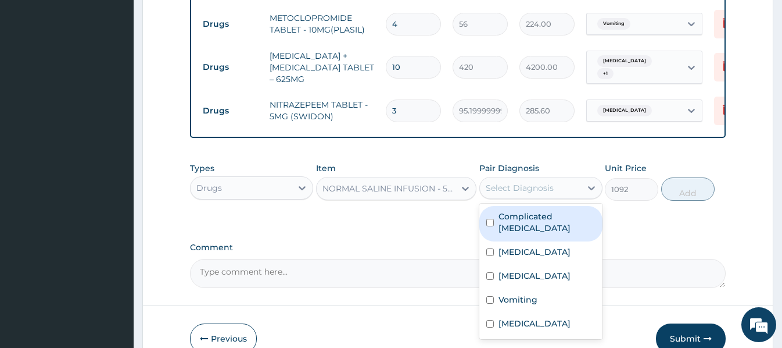
click at [555, 178] on div "Select Diagnosis" at bounding box center [530, 187] width 101 height 19
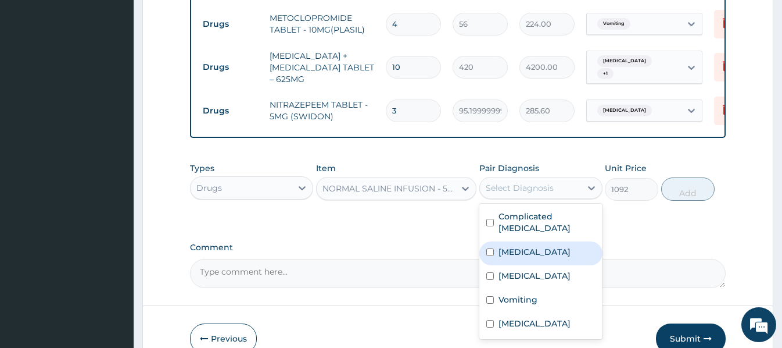
click at [537, 246] on label "Acute gastroenteritis" at bounding box center [535, 252] width 72 height 12
checkbox input "true"
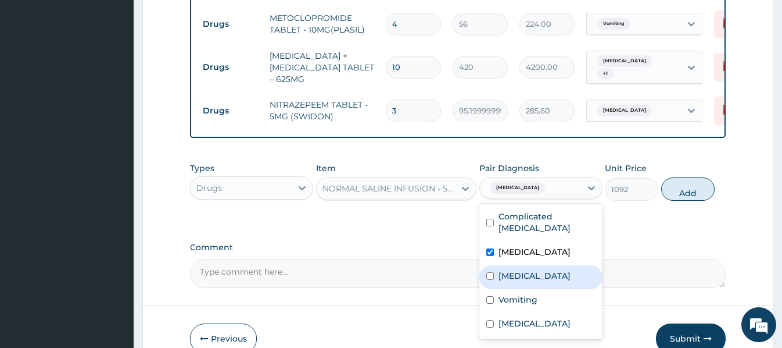
click at [551, 265] on div "Sepsis" at bounding box center [541, 277] width 123 height 24
checkbox input "true"
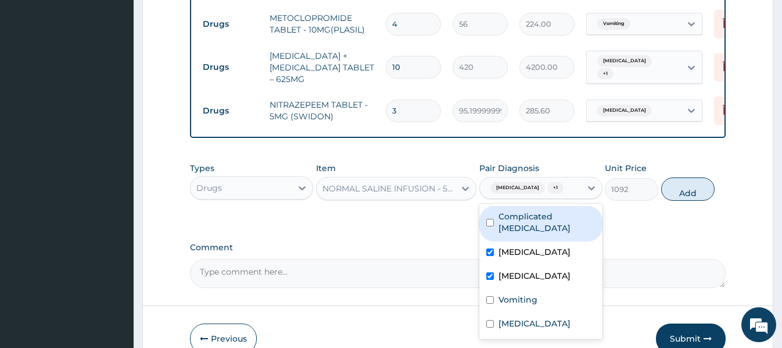
click at [543, 210] on label "Complicated malaria" at bounding box center [547, 221] width 97 height 23
checkbox input "true"
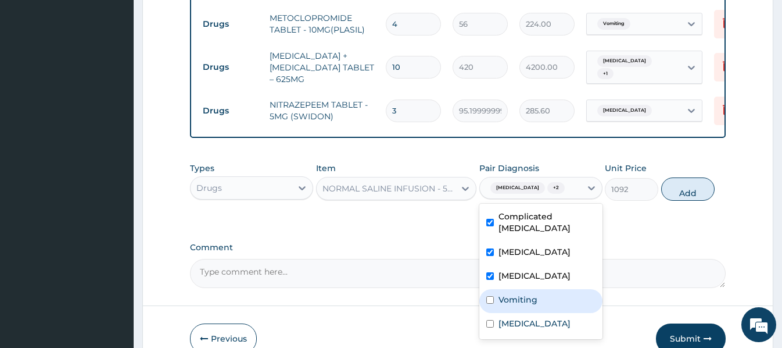
click at [517, 294] on label "Vomiting" at bounding box center [518, 300] width 39 height 12
checkbox input "true"
click at [687, 177] on button "Add" at bounding box center [687, 188] width 53 height 23
type input "0"
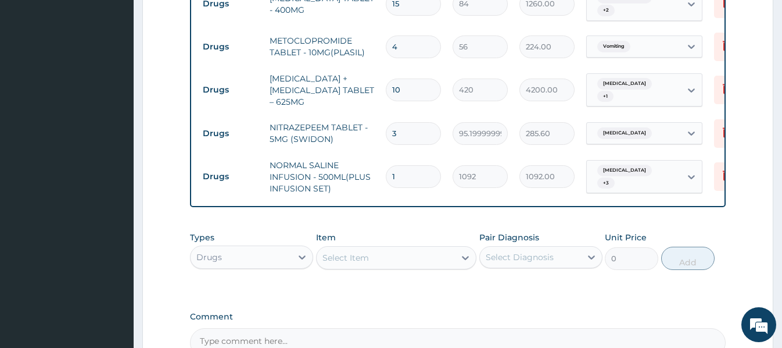
scroll to position [1069, 0]
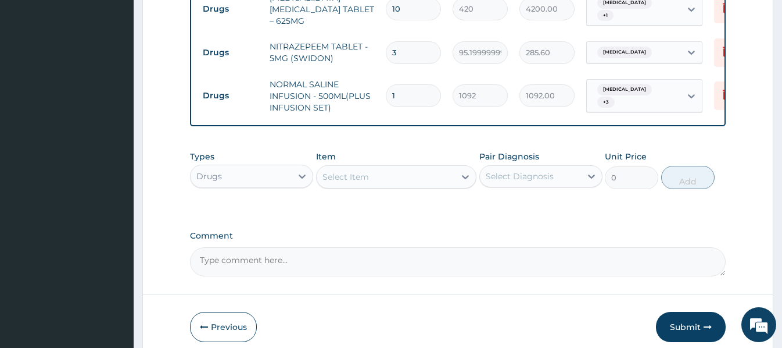
click at [343, 171] on div "Select Item" at bounding box center [346, 177] width 47 height 12
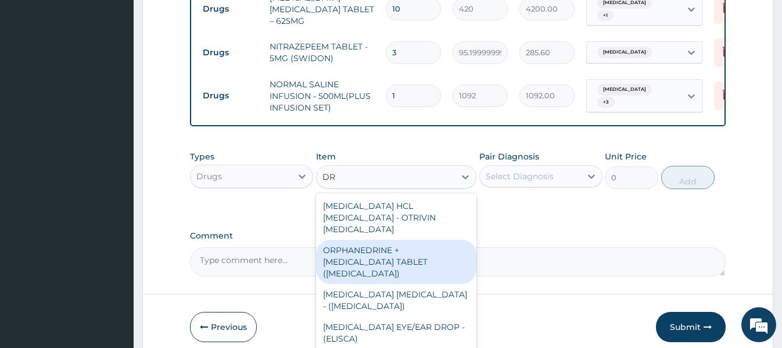
type input "D"
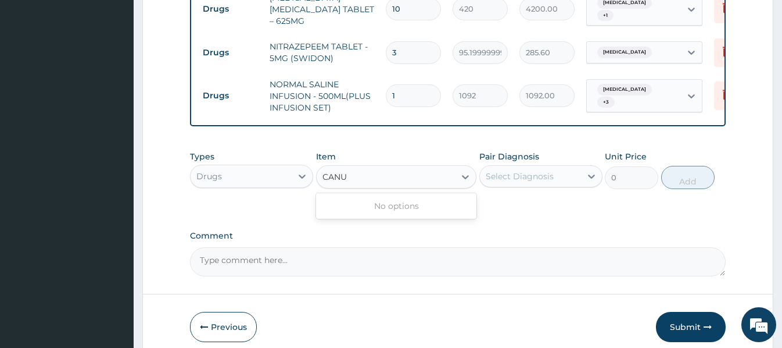
type input "CAN"
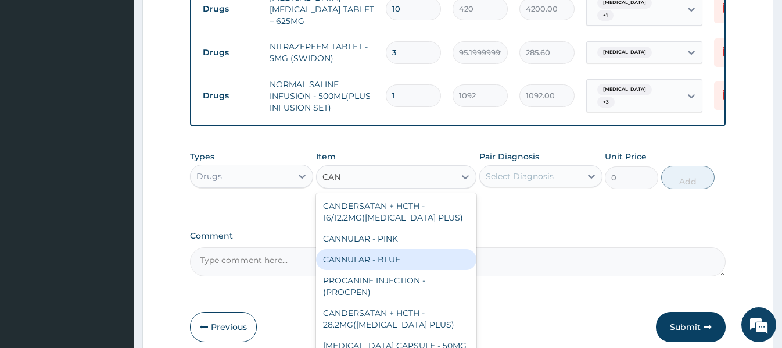
click at [392, 249] on div "CANNULAR - BLUE" at bounding box center [396, 259] width 160 height 21
type input "140"
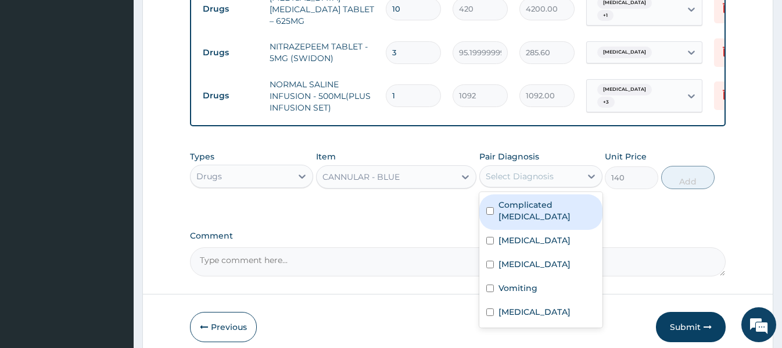
click at [539, 170] on div "Select Diagnosis" at bounding box center [520, 176] width 68 height 12
click at [502, 194] on div "Complicated malaria" at bounding box center [541, 211] width 123 height 35
checkbox input "true"
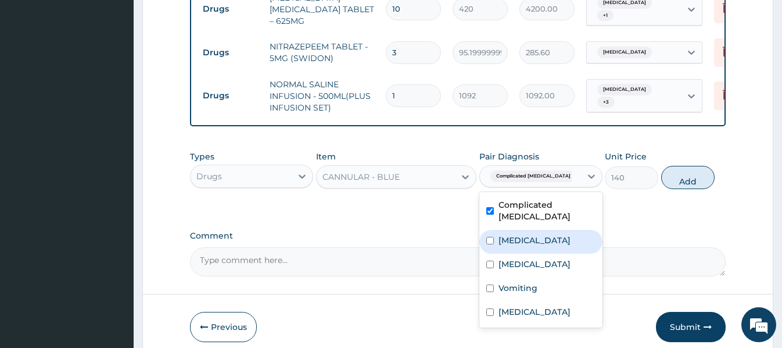
click at [520, 234] on label "Acute gastroenteritis" at bounding box center [535, 240] width 72 height 12
checkbox input "true"
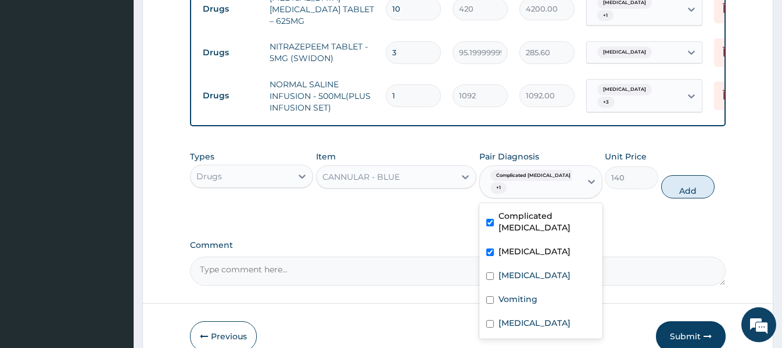
click at [528, 264] on div "Sepsis" at bounding box center [541, 276] width 123 height 24
checkbox input "true"
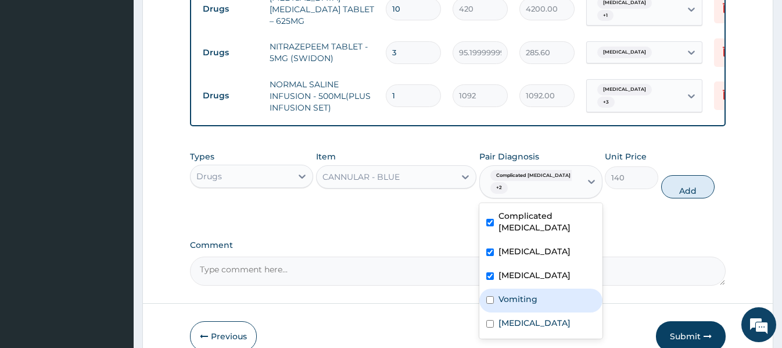
click at [532, 288] on div "Vomiting" at bounding box center [541, 300] width 123 height 24
checkbox input "true"
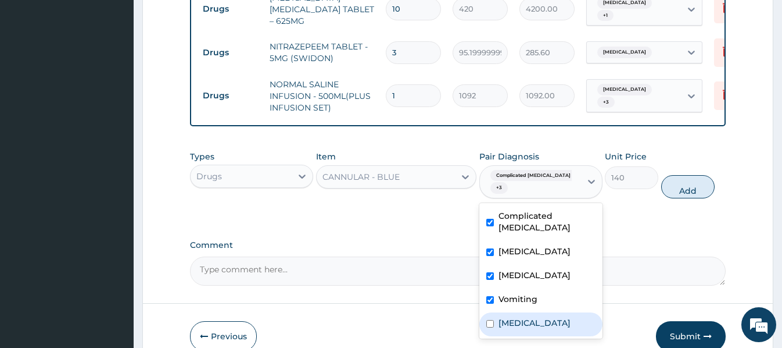
click at [538, 312] on div "Insomnia" at bounding box center [541, 324] width 123 height 24
checkbox input "true"
click at [683, 175] on button "Add" at bounding box center [687, 186] width 53 height 23
type input "0"
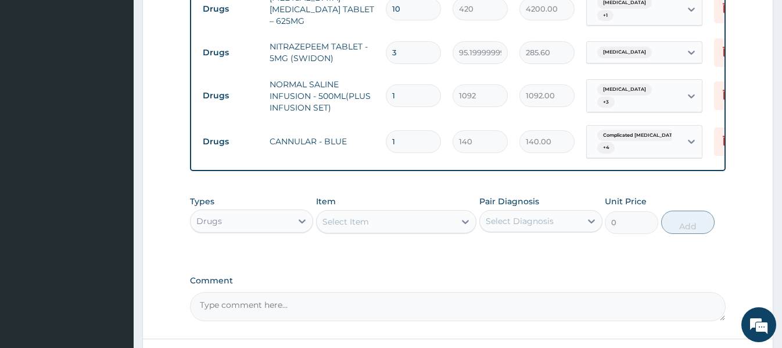
click at [328, 212] on div "Select Item" at bounding box center [386, 221] width 138 height 19
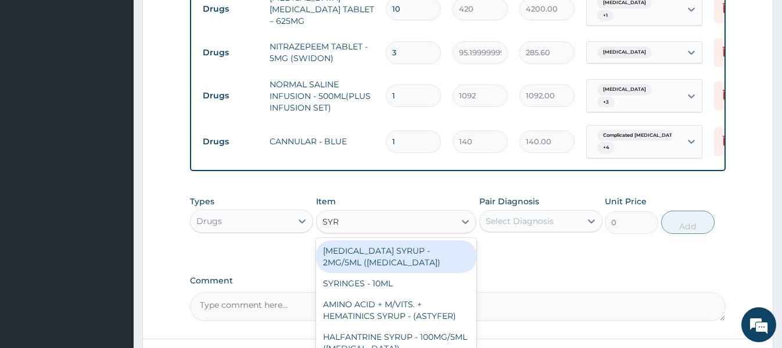
type input "SYRI"
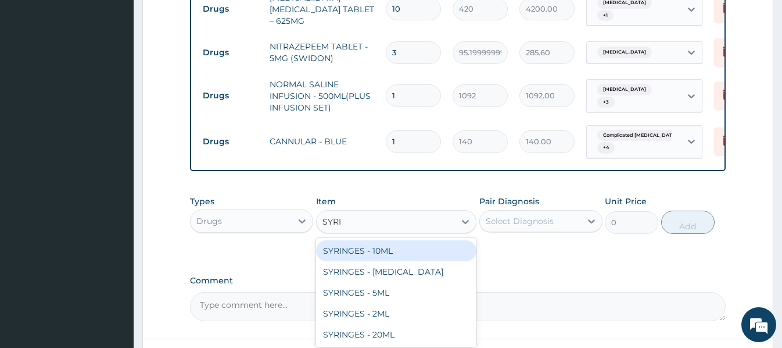
click at [387, 240] on div "SYRINGES - 10ML" at bounding box center [396, 250] width 160 height 21
type input "84"
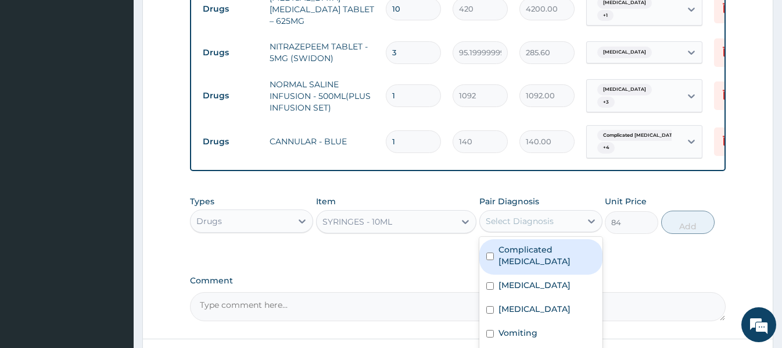
click at [520, 215] on div "Select Diagnosis" at bounding box center [520, 221] width 68 height 12
click at [523, 244] on label "Complicated malaria" at bounding box center [547, 255] width 97 height 23
checkbox input "true"
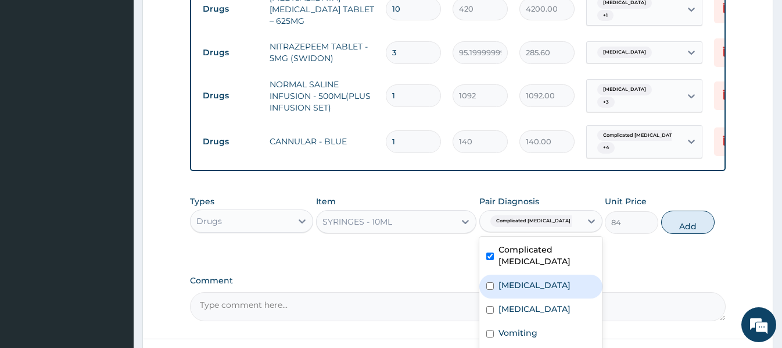
click at [534, 279] on label "Acute gastroenteritis" at bounding box center [535, 285] width 72 height 12
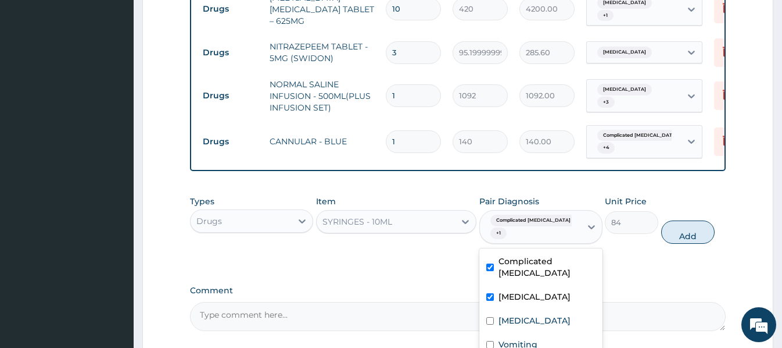
click at [524, 286] on div "Acute gastroenteritis" at bounding box center [541, 298] width 123 height 24
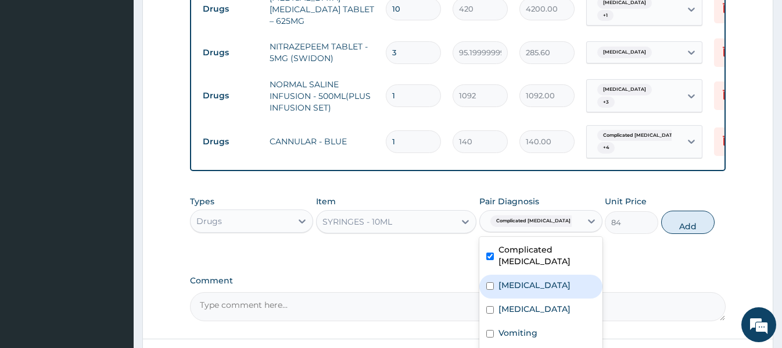
click at [527, 279] on label "Acute gastroenteritis" at bounding box center [535, 285] width 72 height 12
checkbox input "true"
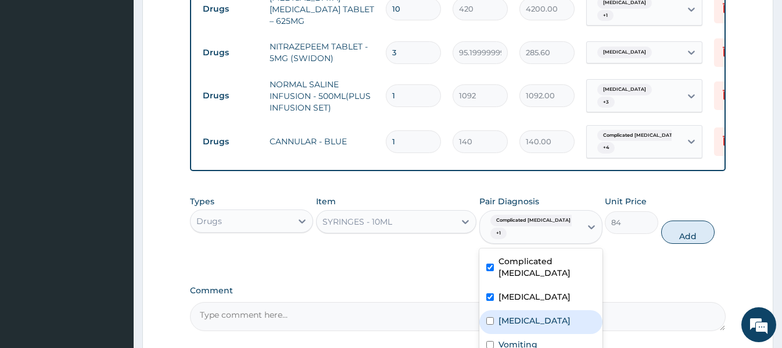
click at [527, 310] on div "Sepsis" at bounding box center [541, 322] width 123 height 24
checkbox input "true"
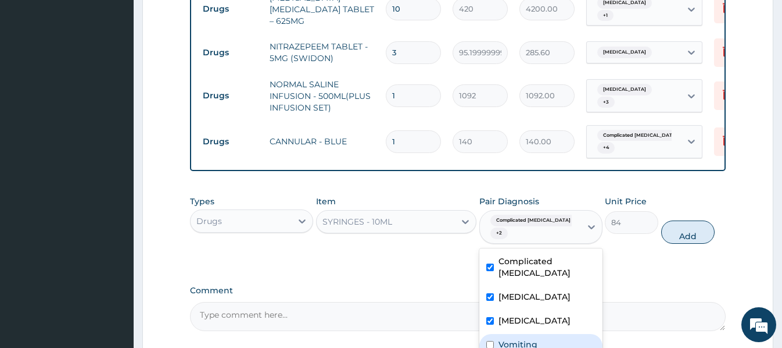
click at [528, 338] on label "Vomiting" at bounding box center [518, 344] width 39 height 12
checkbox input "true"
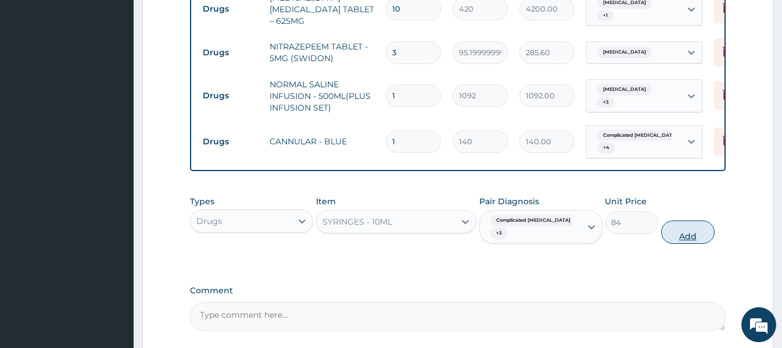
click at [685, 220] on button "Add" at bounding box center [687, 231] width 53 height 23
type input "0"
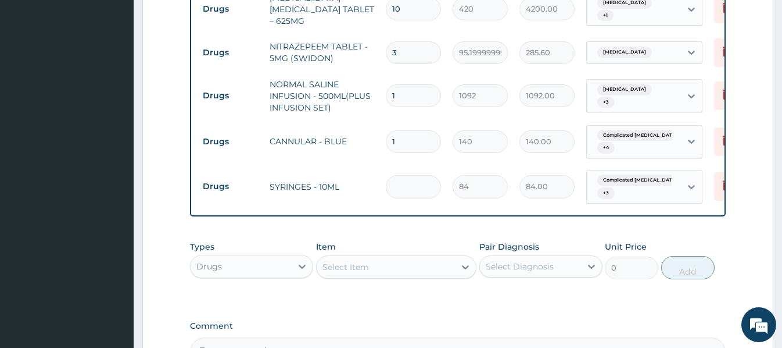
type input "0.00"
type input "5"
type input "420.00"
type input "5"
click at [326, 261] on div "Select Item" at bounding box center [346, 267] width 47 height 12
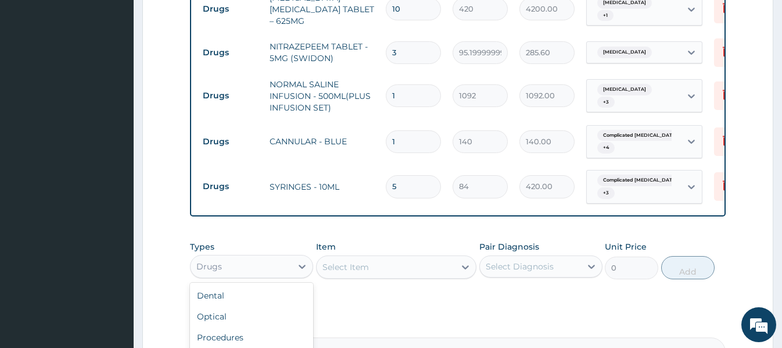
click at [241, 257] on div "Drugs" at bounding box center [241, 266] width 101 height 19
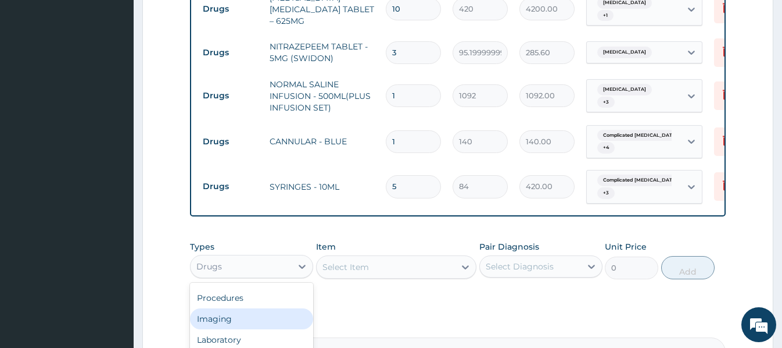
scroll to position [1127, 0]
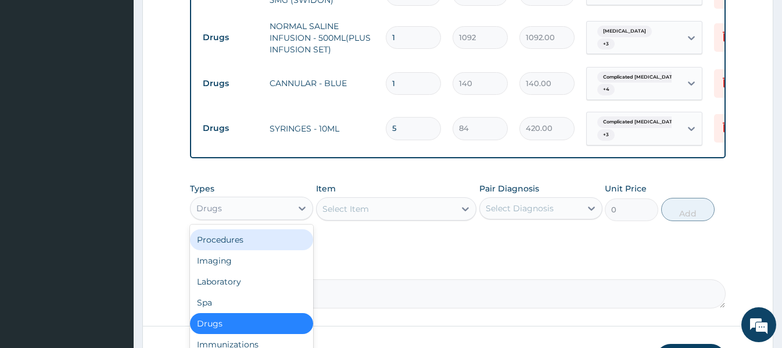
click at [237, 229] on div "Procedures" at bounding box center [251, 239] width 123 height 21
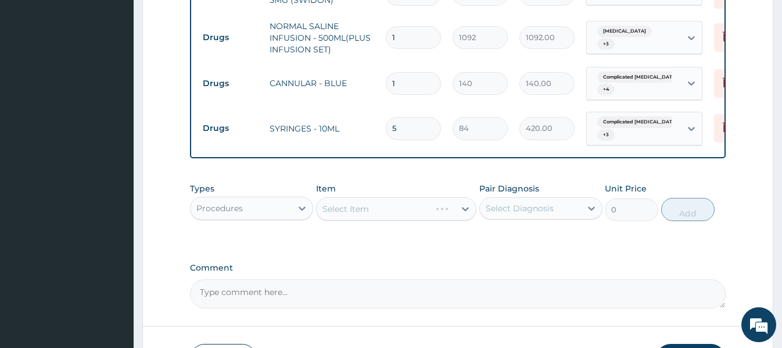
click at [324, 197] on div "Select Item" at bounding box center [396, 208] width 160 height 23
click at [327, 197] on div "Select Item" at bounding box center [396, 208] width 160 height 23
click at [324, 197] on div "Select Item" at bounding box center [396, 208] width 160 height 23
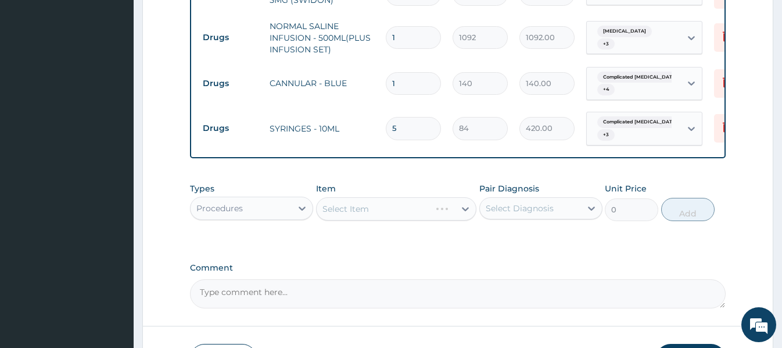
click at [326, 197] on div "Select Item" at bounding box center [396, 208] width 160 height 23
click at [326, 203] on div "Select Item" at bounding box center [346, 209] width 47 height 12
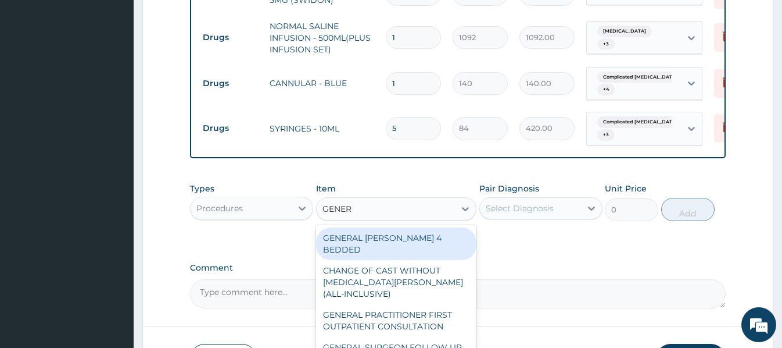
type input "GENERA"
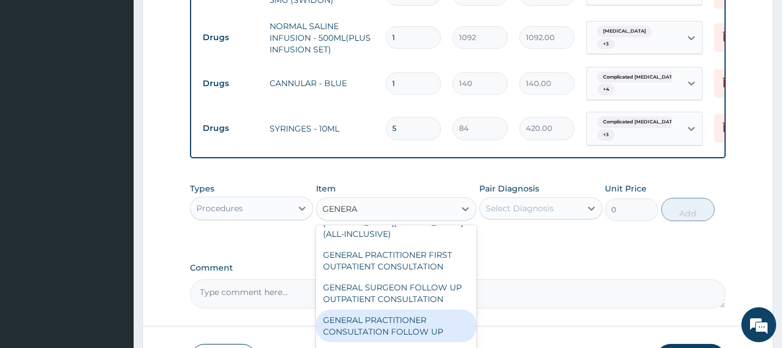
scroll to position [58, 0]
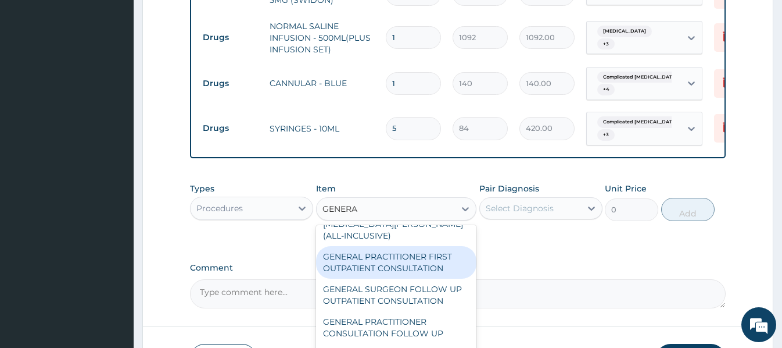
click at [388, 246] on div "GENERAL PRACTITIONER FIRST OUTPATIENT CONSULTATION" at bounding box center [396, 262] width 160 height 33
type input "3750"
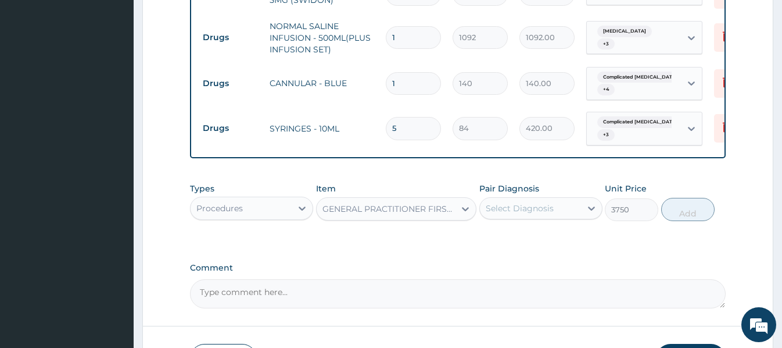
click at [520, 202] on div "Select Diagnosis" at bounding box center [520, 208] width 68 height 12
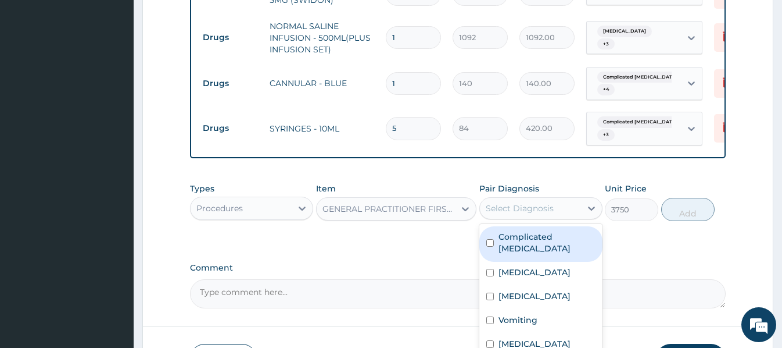
click at [528, 231] on label "Complicated malaria" at bounding box center [547, 242] width 97 height 23
checkbox input "true"
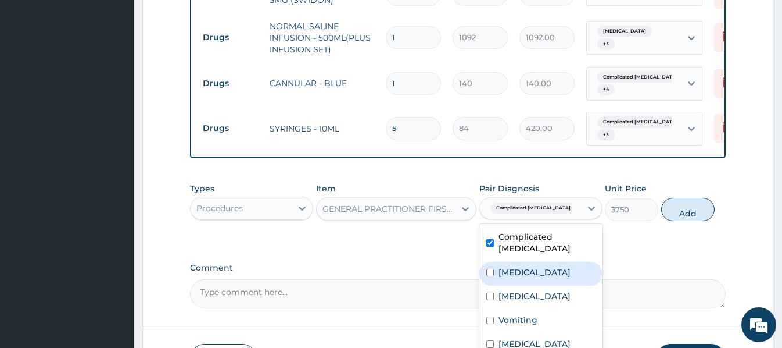
click at [531, 266] on label "Acute gastroenteritis" at bounding box center [535, 272] width 72 height 12
checkbox input "true"
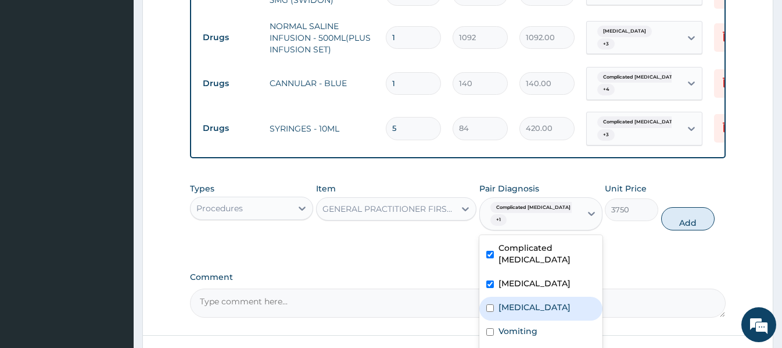
drag, startPoint x: 528, startPoint y: 267, endPoint x: 530, endPoint y: 283, distance: 16.4
click at [528, 296] on div "Sepsis" at bounding box center [541, 308] width 123 height 24
checkbox input "true"
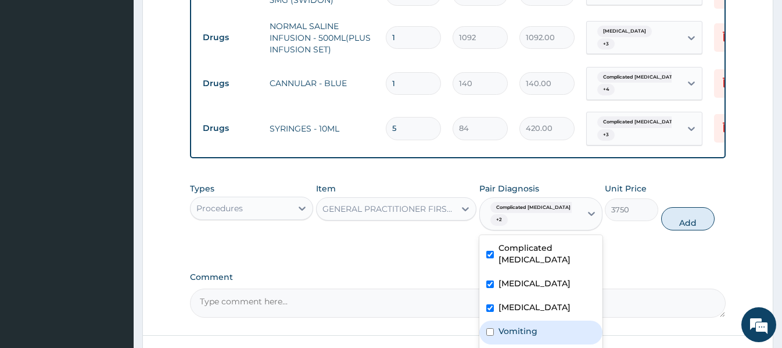
drag, startPoint x: 530, startPoint y: 294, endPoint x: 535, endPoint y: 306, distance: 13.1
click at [531, 325] on label "Vomiting" at bounding box center [518, 331] width 39 height 12
checkbox input "true"
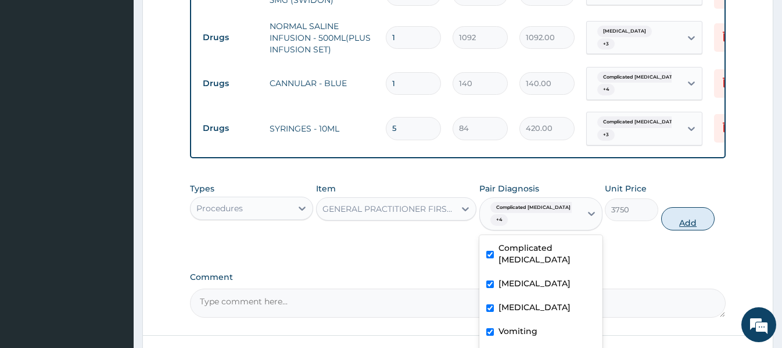
click at [682, 207] on button "Add" at bounding box center [687, 218] width 53 height 23
type input "0"
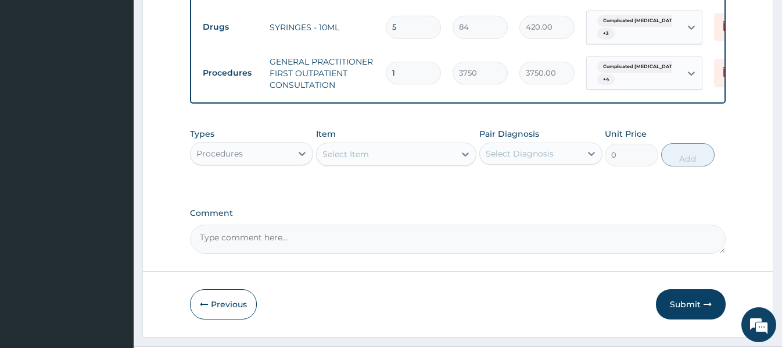
scroll to position [1234, 0]
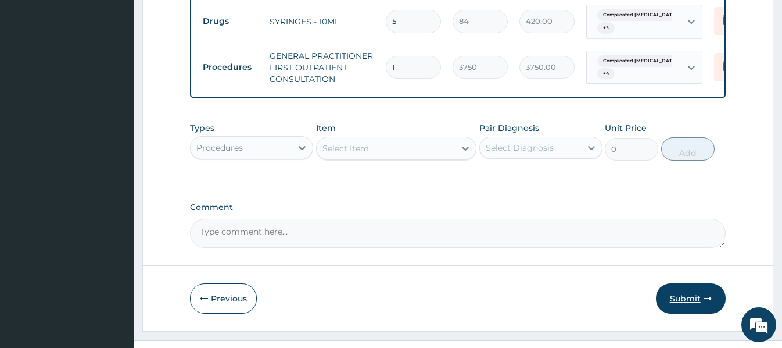
click at [689, 283] on button "Submit" at bounding box center [691, 298] width 70 height 30
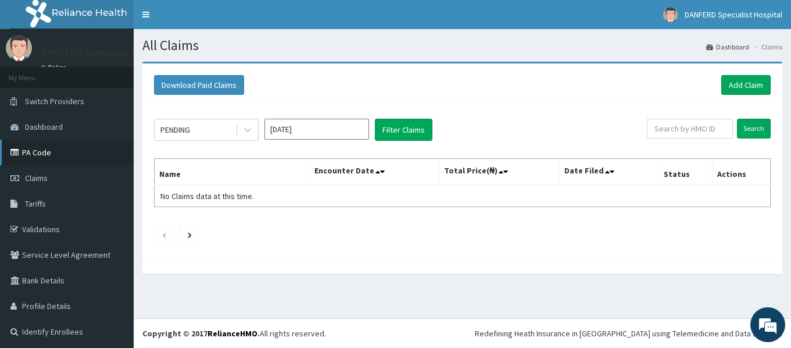
click at [37, 151] on link "PA Code" at bounding box center [67, 153] width 134 height 26
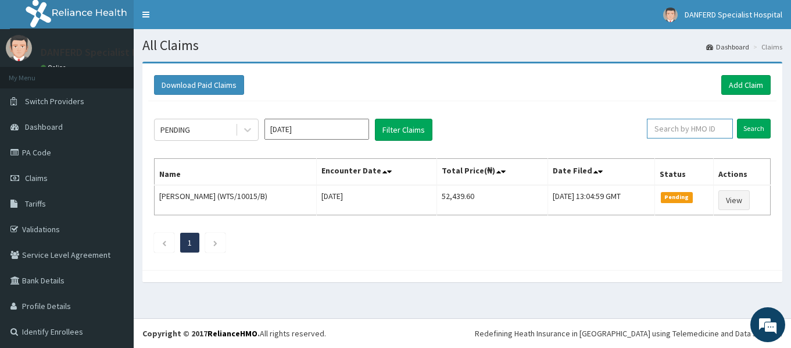
click at [691, 127] on input "text" at bounding box center [690, 129] width 86 height 20
click at [745, 128] on input "Search" at bounding box center [754, 129] width 34 height 20
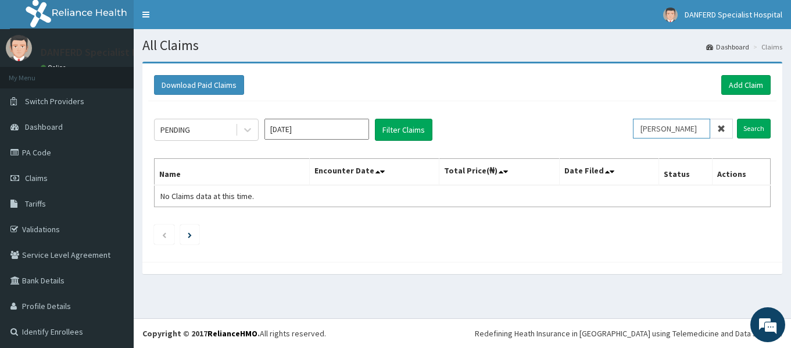
click at [681, 123] on input "TIMOTHY" at bounding box center [672, 129] width 78 height 20
type input "TIMOTHY ONOKPITE"
click at [750, 130] on input "Search" at bounding box center [754, 129] width 34 height 20
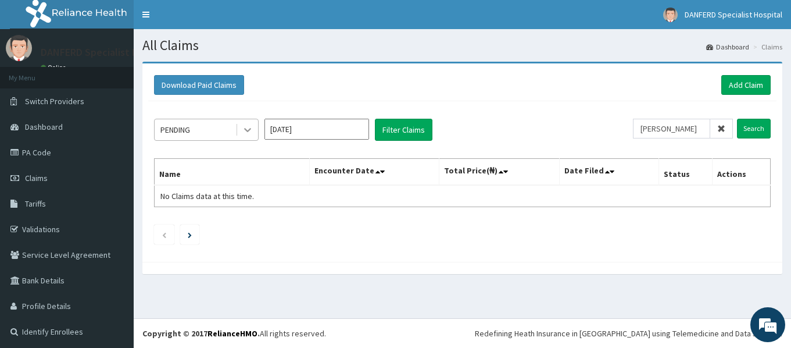
click at [246, 133] on icon at bounding box center [248, 130] width 12 height 12
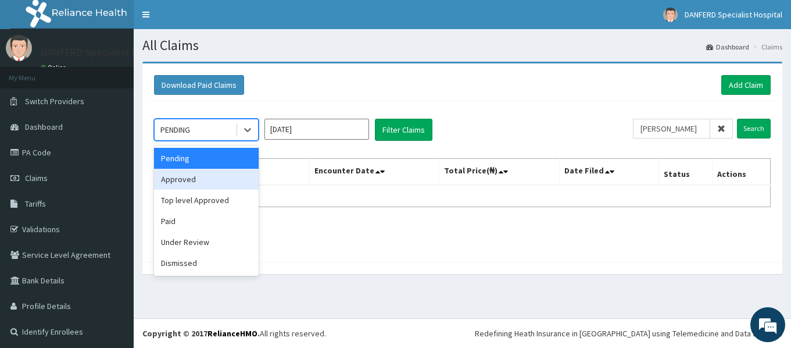
click at [206, 177] on div "Approved" at bounding box center [206, 179] width 105 height 21
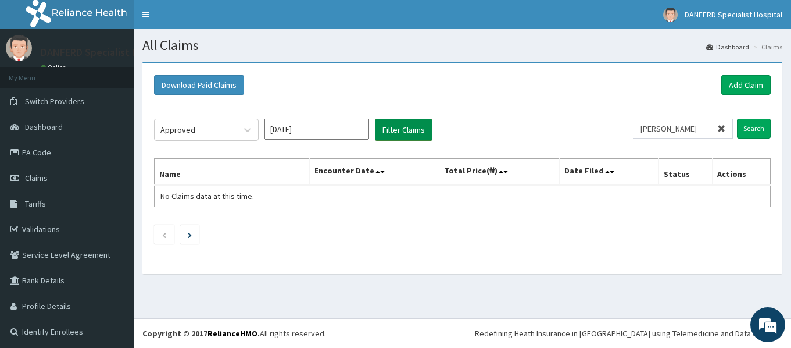
click at [405, 128] on button "Filter Claims" at bounding box center [404, 130] width 58 height 22
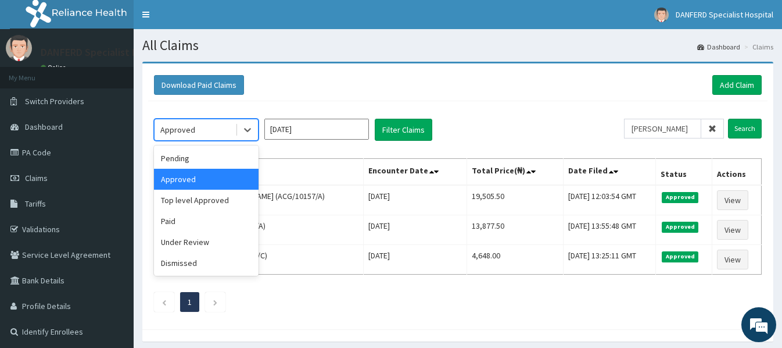
click at [228, 129] on div "Approved" at bounding box center [195, 129] width 81 height 19
click at [193, 200] on div "Top level Approved" at bounding box center [206, 199] width 105 height 21
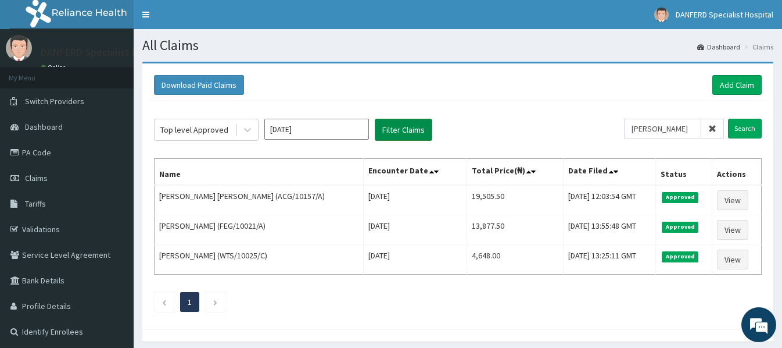
click at [397, 128] on button "Filter Claims" at bounding box center [404, 130] width 58 height 22
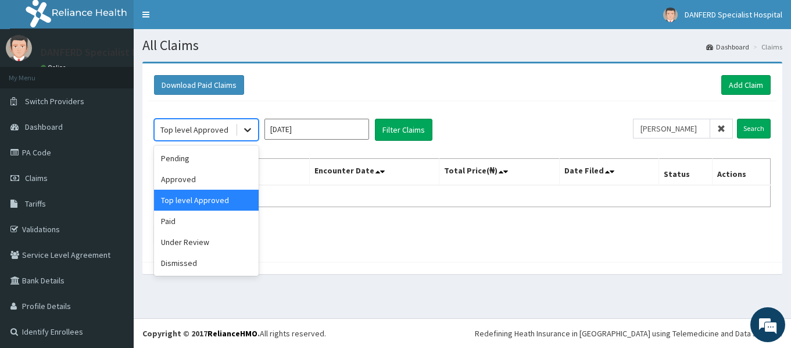
click at [253, 131] on div at bounding box center [247, 129] width 21 height 21
drag, startPoint x: 186, startPoint y: 248, endPoint x: 210, endPoint y: 234, distance: 27.3
click at [187, 248] on div "Under Review" at bounding box center [206, 241] width 105 height 21
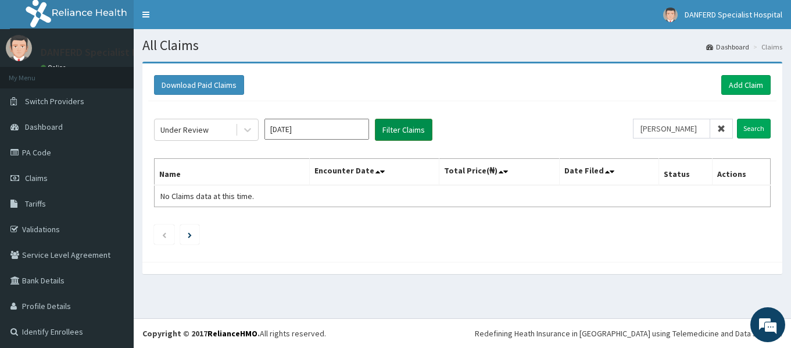
click at [405, 126] on button "Filter Claims" at bounding box center [404, 130] width 58 height 22
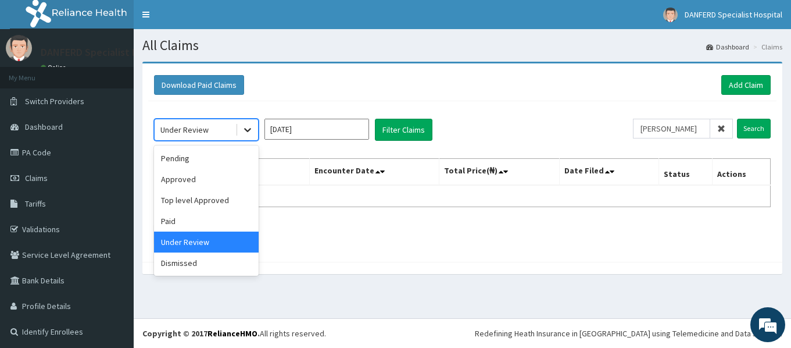
click at [248, 131] on icon at bounding box center [247, 130] width 7 height 4
click at [178, 159] on div "Pending" at bounding box center [206, 158] width 105 height 21
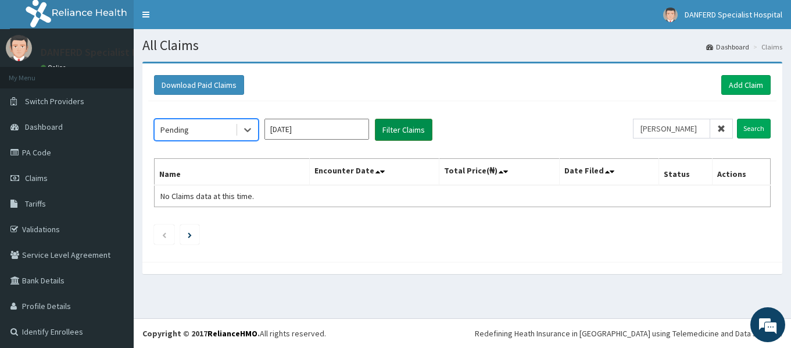
click at [400, 129] on button "Filter Claims" at bounding box center [404, 130] width 58 height 22
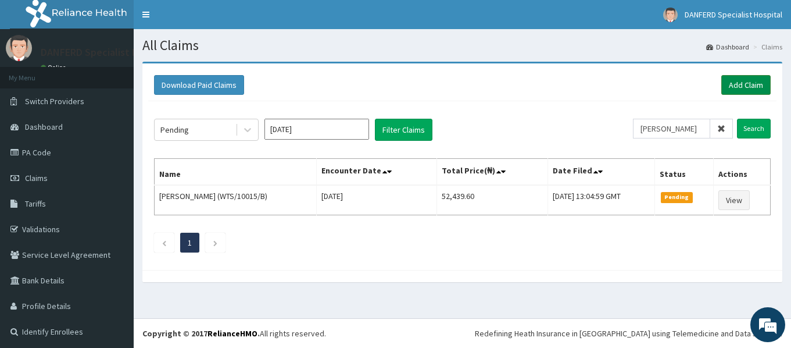
click at [742, 81] on link "Add Claim" at bounding box center [745, 85] width 49 height 20
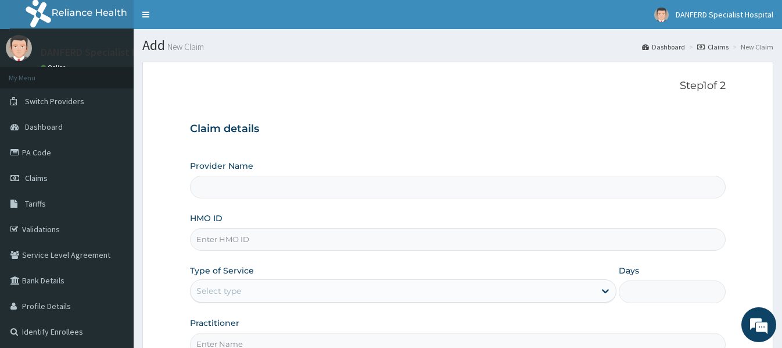
click at [226, 239] on input "HMO ID" at bounding box center [457, 239] width 535 height 23
paste input "ERM/10098/A"
type input "ERM/10098/A"
type input "DANFERD SPECIALIST HOSPITAL"
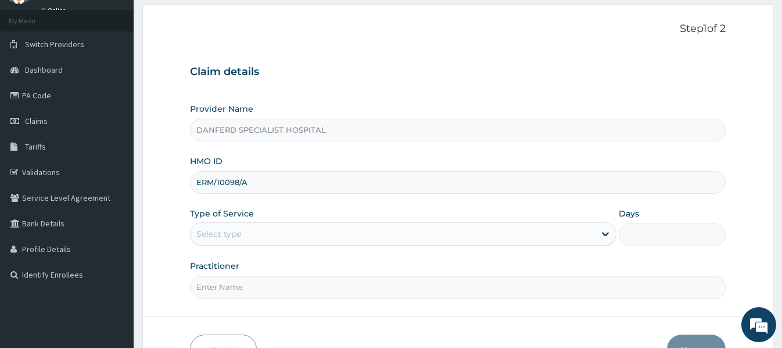
scroll to position [116, 0]
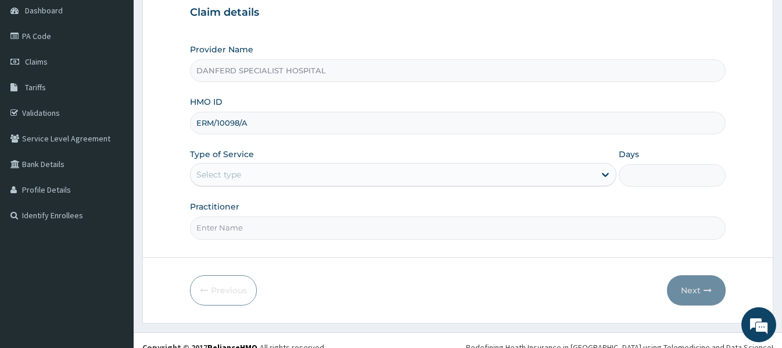
type input "ERM/10098/A"
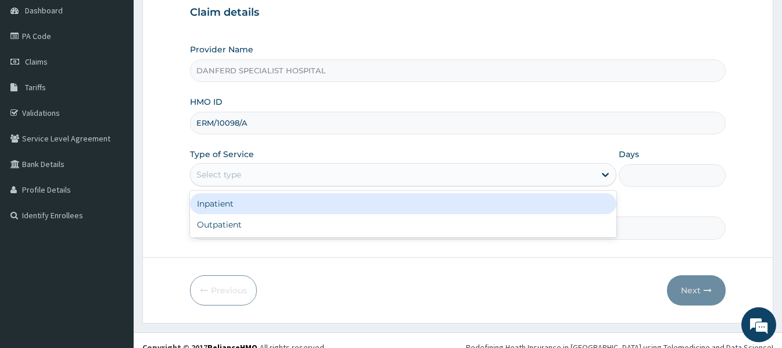
click at [247, 175] on div "Select type" at bounding box center [393, 174] width 405 height 19
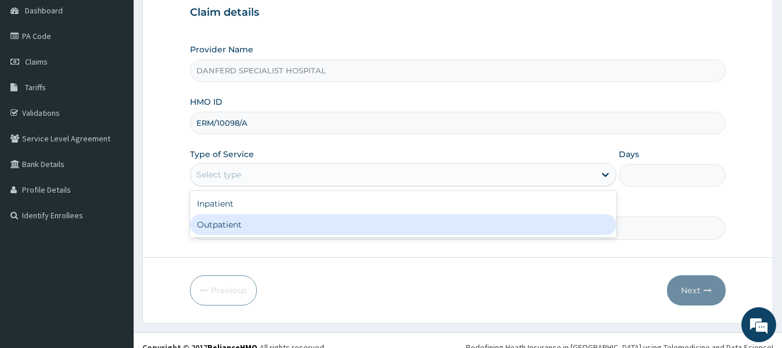
click at [221, 224] on div "Outpatient" at bounding box center [403, 224] width 427 height 21
type input "1"
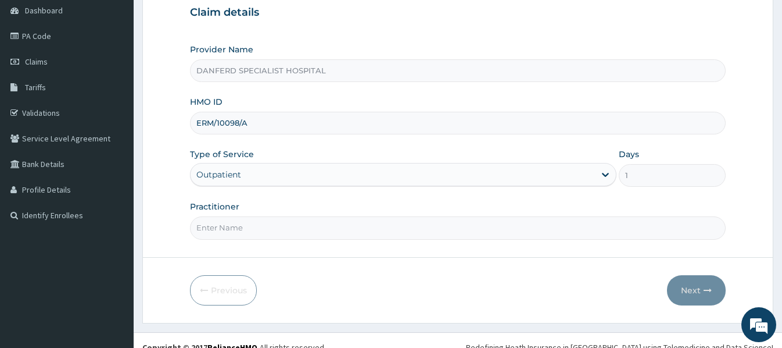
click at [232, 171] on div "Outpatient" at bounding box center [218, 175] width 45 height 12
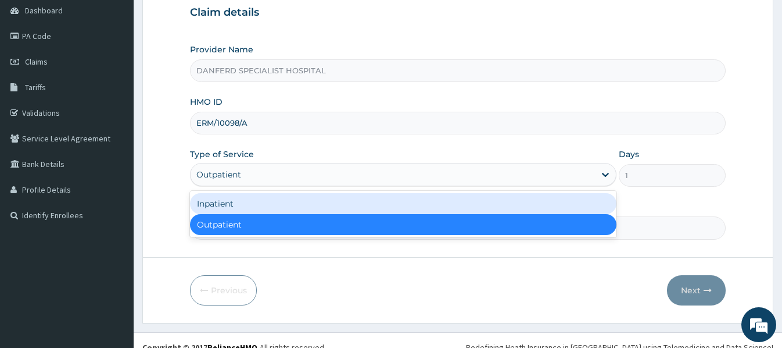
click at [226, 203] on div "Inpatient" at bounding box center [403, 203] width 427 height 21
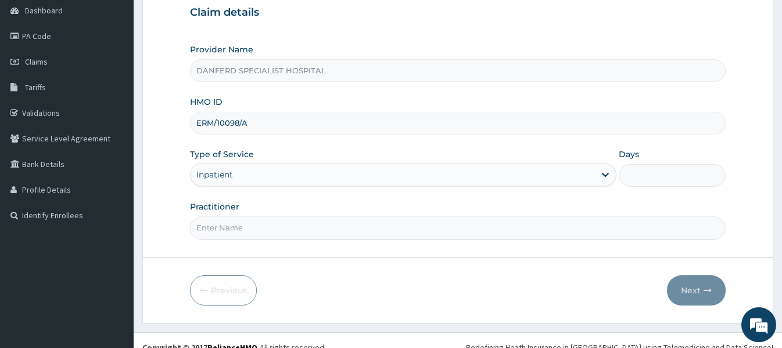
click at [280, 229] on input "Practitioner" at bounding box center [457, 227] width 535 height 23
type input "DR. THEOPHILUS"
click at [701, 174] on input "Days" at bounding box center [672, 175] width 106 height 23
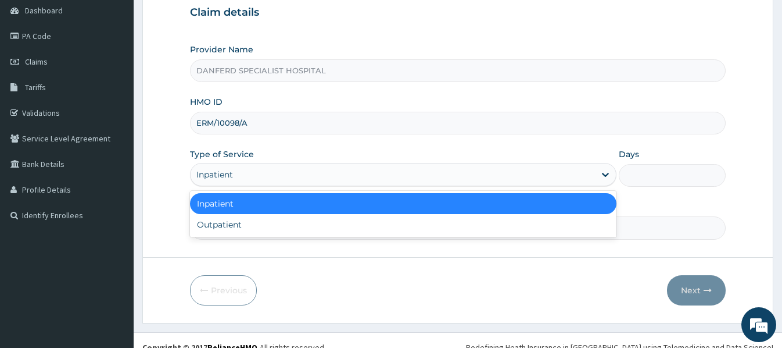
click at [303, 166] on div "Inpatient" at bounding box center [393, 174] width 405 height 19
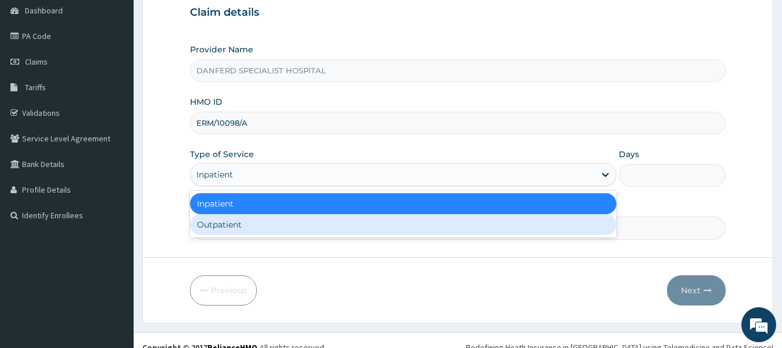
click at [239, 224] on div "Outpatient" at bounding box center [403, 224] width 427 height 21
type input "1"
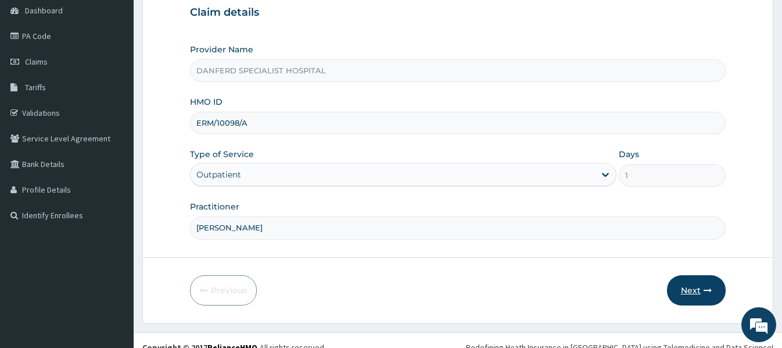
click at [692, 292] on button "Next" at bounding box center [696, 290] width 59 height 30
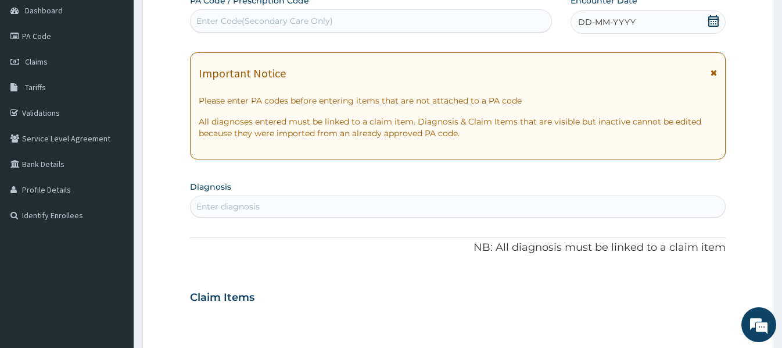
click at [305, 19] on div "Enter Code(Secondary Care Only)" at bounding box center [264, 21] width 137 height 12
paste input "PA/3411D5"
type input "PA/3411D5"
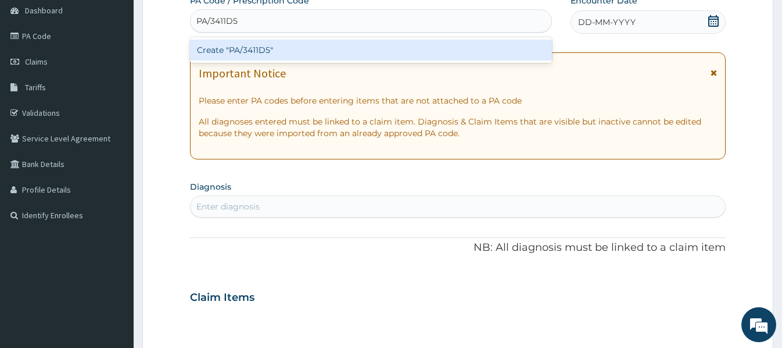
click at [302, 46] on div "Create "PA/3411D5"" at bounding box center [371, 50] width 362 height 21
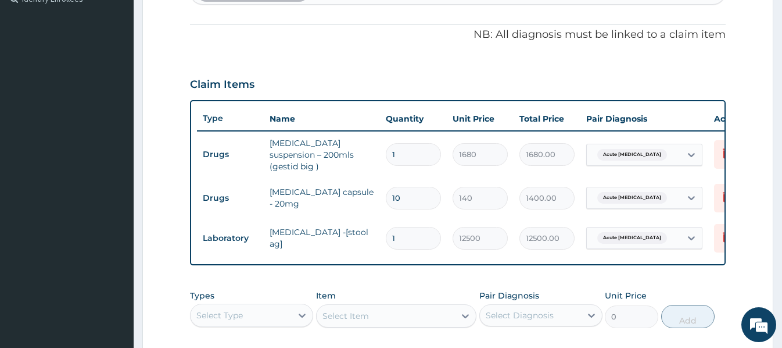
scroll to position [524, 0]
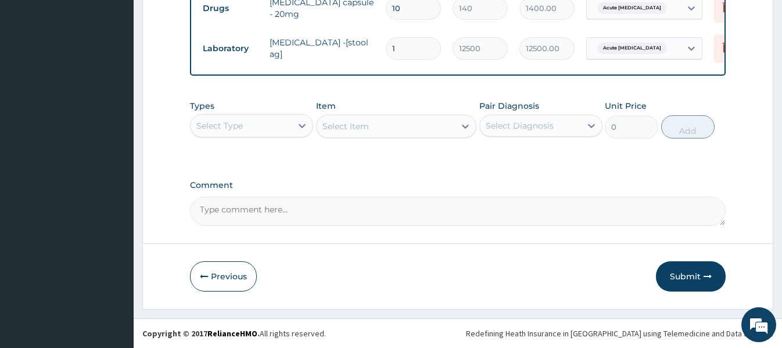
click at [281, 128] on div "Select Type" at bounding box center [241, 125] width 101 height 19
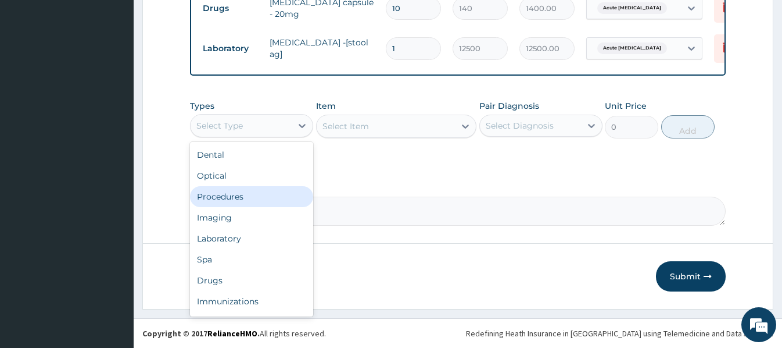
click at [233, 192] on div "Procedures" at bounding box center [251, 196] width 123 height 21
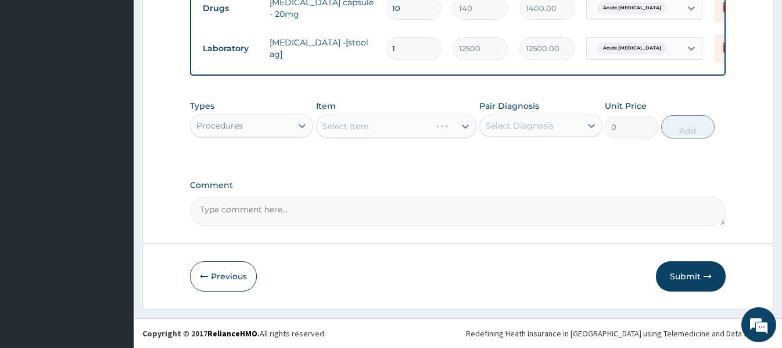
click at [326, 128] on div "Select Item" at bounding box center [396, 126] width 160 height 23
click at [323, 127] on div "Select Item" at bounding box center [396, 126] width 160 height 23
click at [331, 121] on div "Select Item" at bounding box center [396, 126] width 160 height 23
drag, startPoint x: 321, startPoint y: 116, endPoint x: 324, endPoint y: 131, distance: 15.5
click at [321, 121] on div "Select Item" at bounding box center [396, 126] width 160 height 23
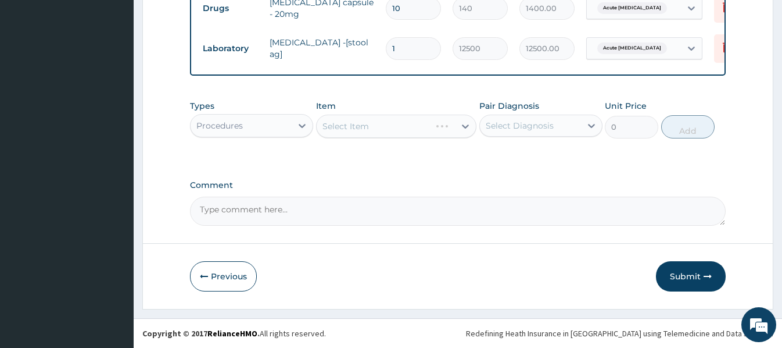
click at [324, 125] on div "Select Item" at bounding box center [396, 126] width 160 height 23
click at [327, 122] on div "Select Item" at bounding box center [346, 126] width 47 height 12
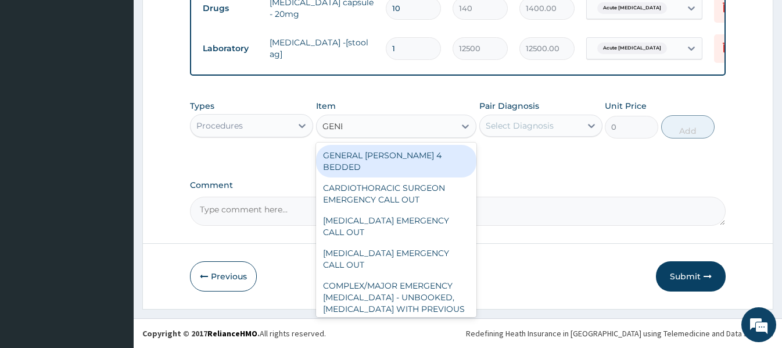
type input "GENER"
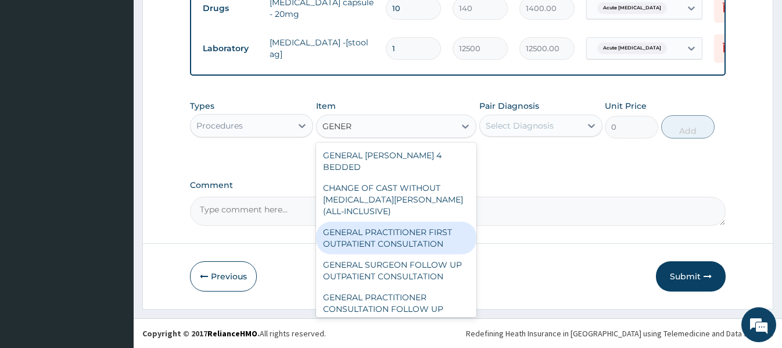
click at [435, 221] on div "GENERAL PRACTITIONER FIRST OUTPATIENT CONSULTATION" at bounding box center [396, 237] width 160 height 33
type input "3750"
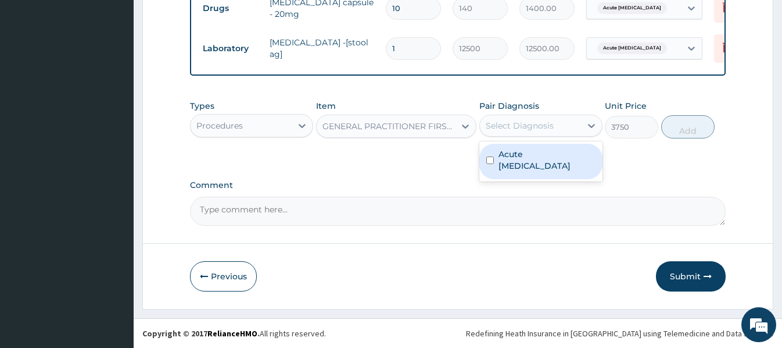
click at [552, 129] on div "Select Diagnosis" at bounding box center [520, 126] width 68 height 12
click at [543, 156] on label "Acute peptic ulcer" at bounding box center [547, 159] width 97 height 23
checkbox input "true"
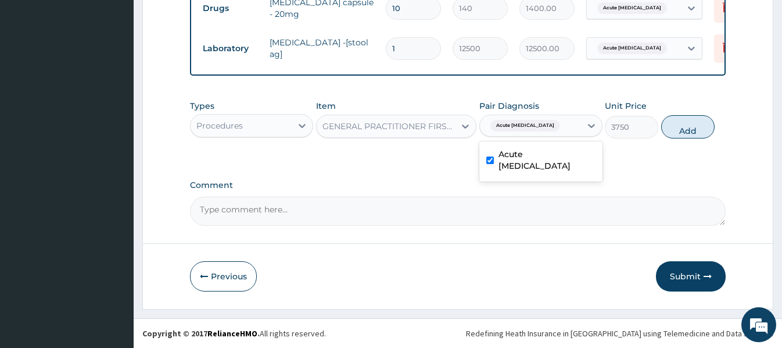
click at [688, 128] on button "Add" at bounding box center [687, 126] width 53 height 23
type input "0"
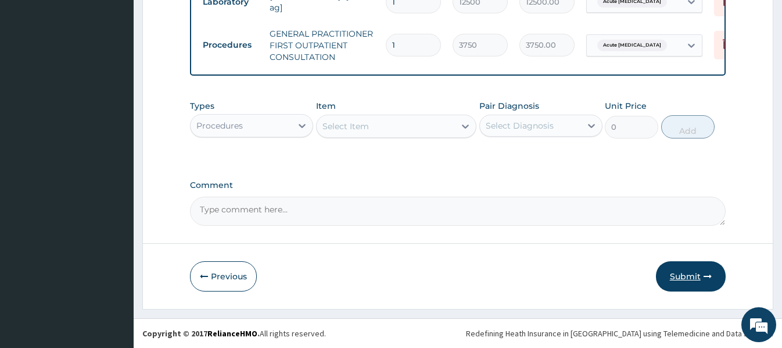
click at [681, 283] on button "Submit" at bounding box center [691, 276] width 70 height 30
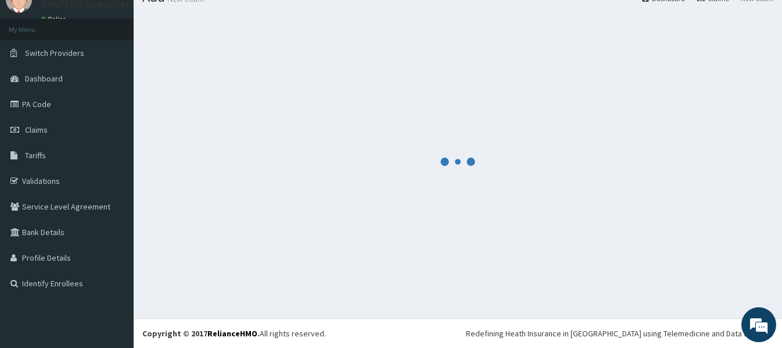
scroll to position [571, 0]
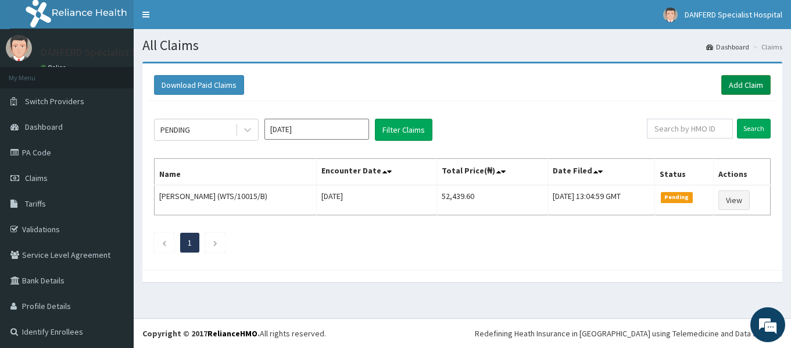
click at [745, 84] on link "Add Claim" at bounding box center [745, 85] width 49 height 20
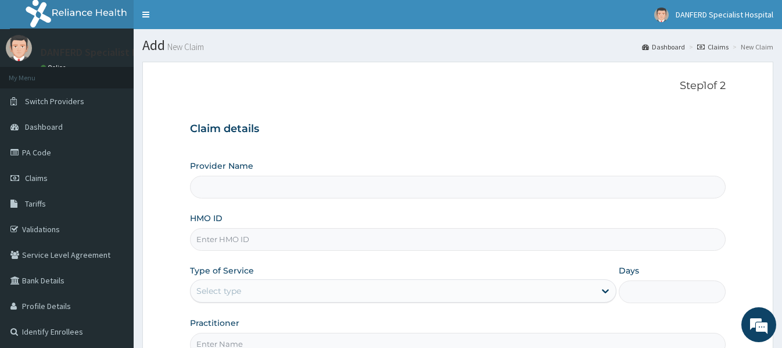
type input "DANFERD SPECIALIST HOSPITAL"
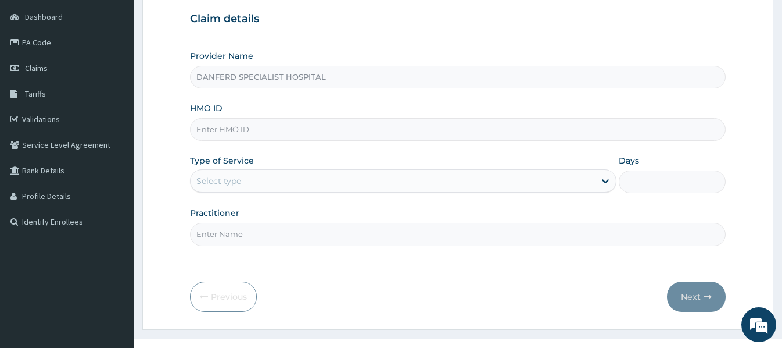
scroll to position [116, 0]
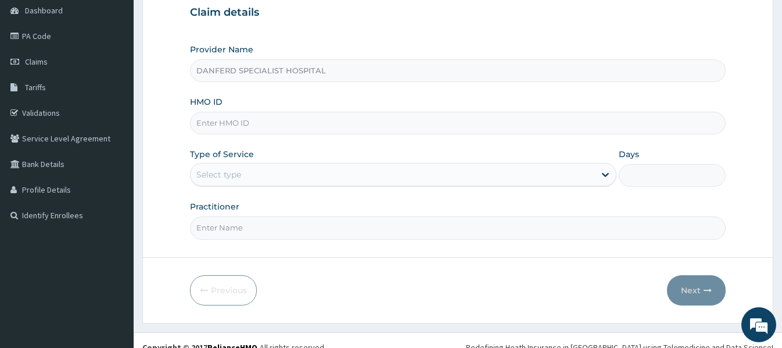
paste input "AIP/10088/A"
type input "AIP/10088/A"
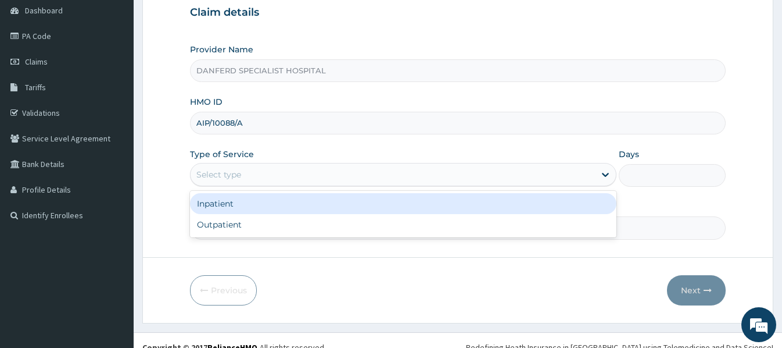
click at [364, 174] on div "Select type" at bounding box center [393, 174] width 405 height 19
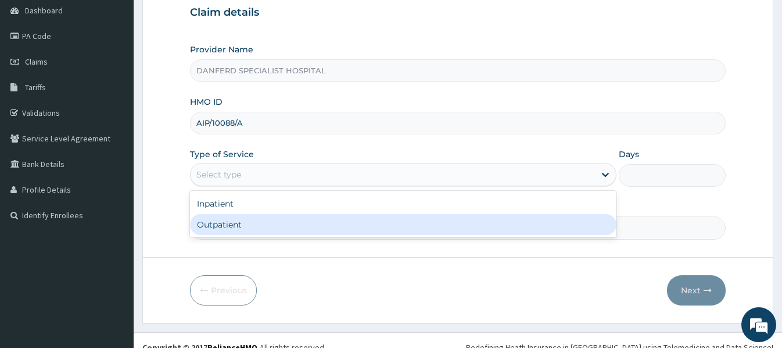
click at [230, 228] on div "Outpatient" at bounding box center [403, 224] width 427 height 21
type input "1"
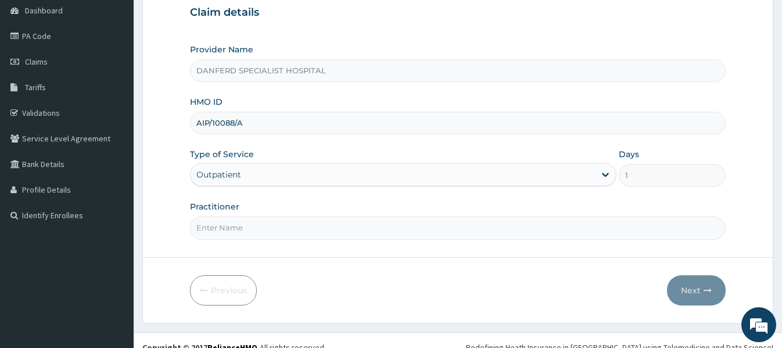
click at [248, 224] on input "Practitioner" at bounding box center [457, 227] width 535 height 23
type input "[PERSON_NAME]"
click at [702, 289] on button "Next" at bounding box center [696, 290] width 59 height 30
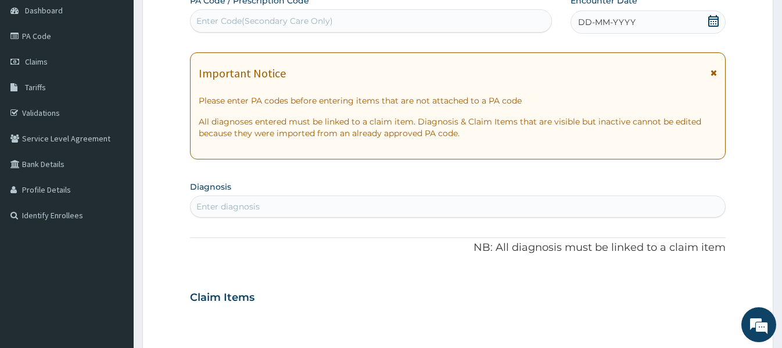
click at [293, 25] on div "Enter Code(Secondary Care Only)" at bounding box center [264, 21] width 137 height 12
paste input "PA/BD03DC"
type input "PA/BD03DC"
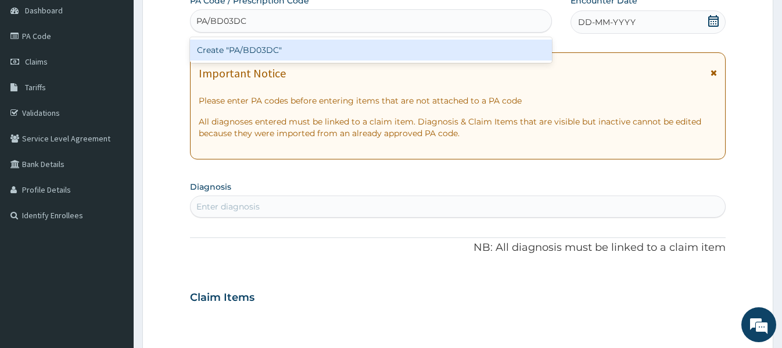
click at [312, 49] on div "Create "PA/BD03DC"" at bounding box center [371, 50] width 362 height 21
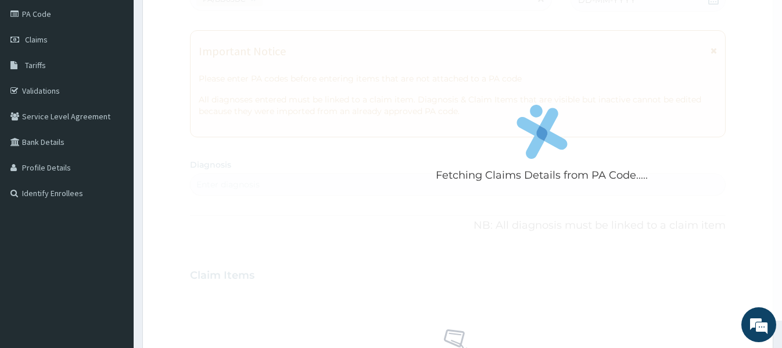
scroll to position [0, 0]
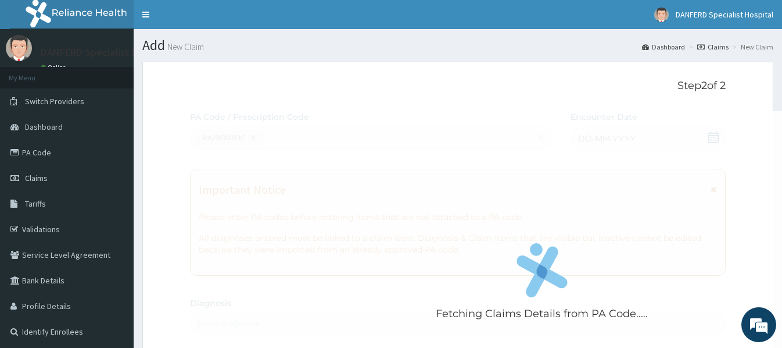
click at [656, 275] on div "Fetching Claims Details from PA Code....." at bounding box center [542, 285] width 704 height 348
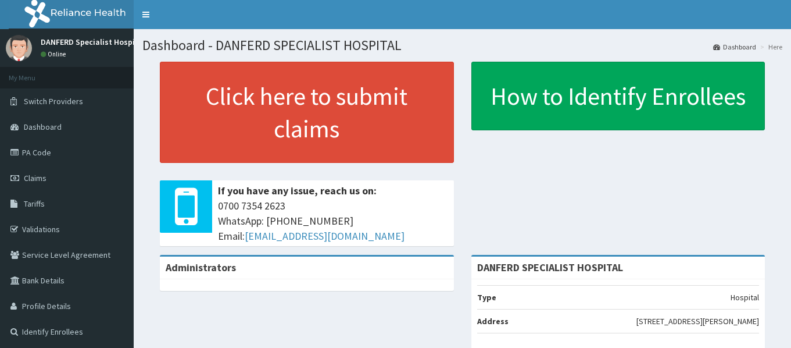
click at [41, 180] on span "Claims" at bounding box center [35, 178] width 23 height 10
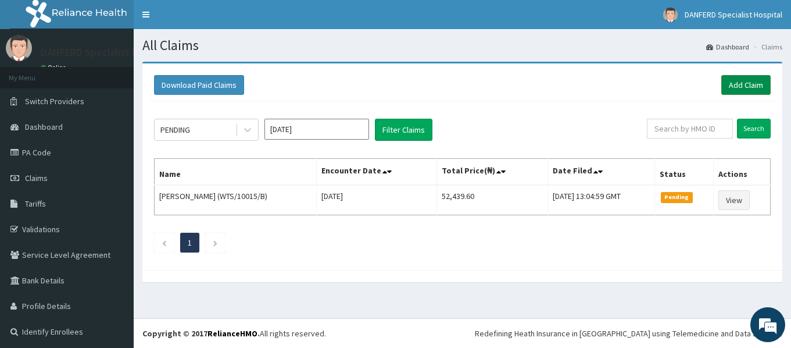
click at [731, 87] on link "Add Claim" at bounding box center [745, 85] width 49 height 20
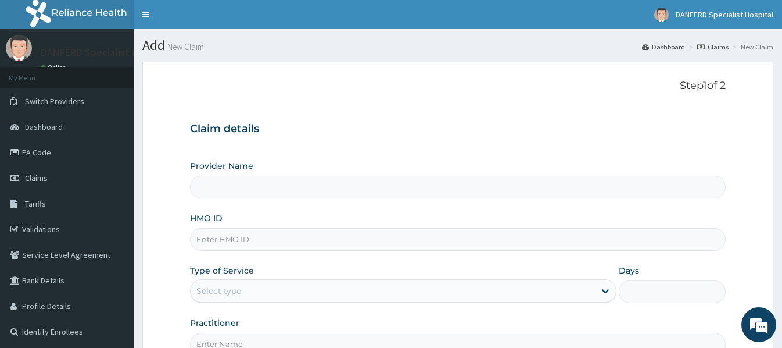
type input "DANFERD SPECIALIST HOSPITAL"
paste input "AIP/10088/A"
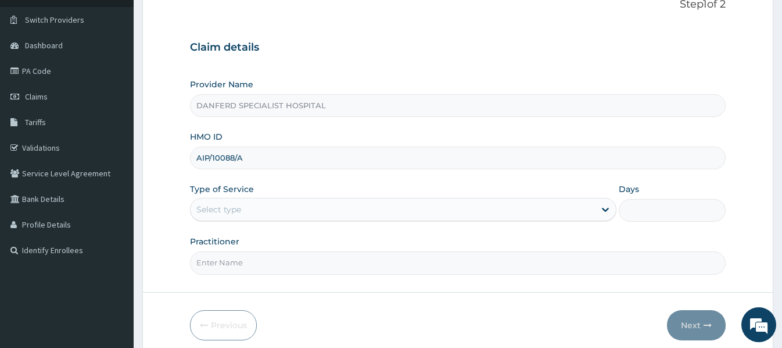
scroll to position [116, 0]
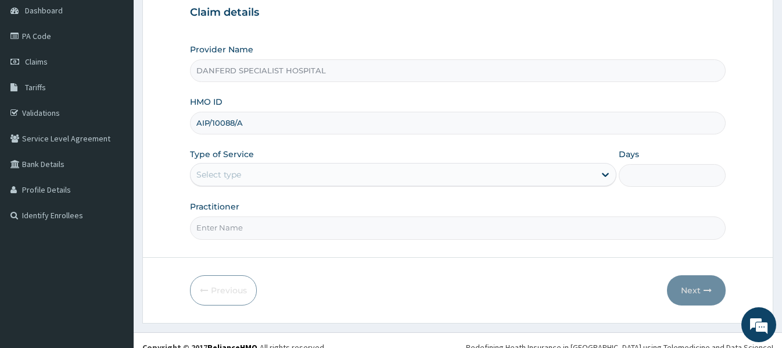
type input "AIP/10088/A"
click at [301, 172] on div "Select type" at bounding box center [393, 174] width 405 height 19
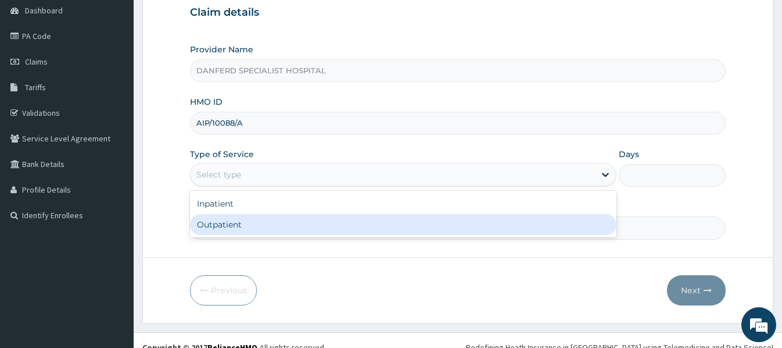
click at [241, 228] on div "Outpatient" at bounding box center [403, 224] width 427 height 21
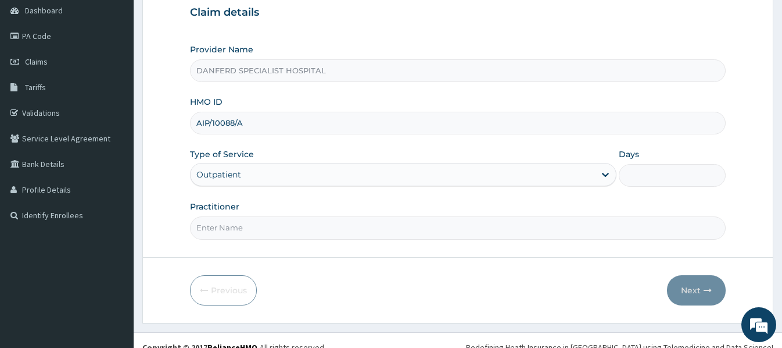
type input "1"
click at [267, 228] on input "Practitioner" at bounding box center [457, 227] width 535 height 23
type input "[PERSON_NAME]"
click at [695, 289] on button "Next" at bounding box center [696, 290] width 59 height 30
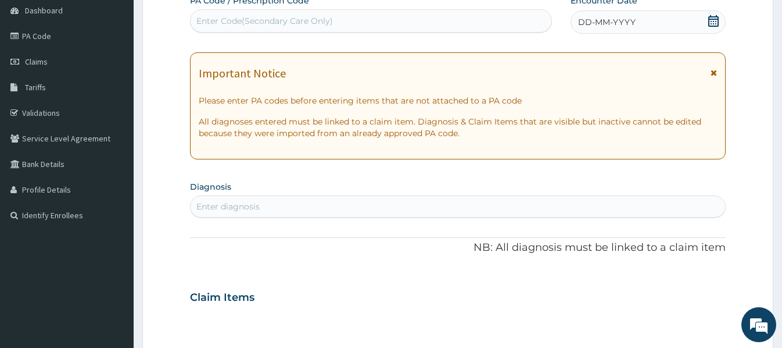
click at [341, 19] on div "Enter Code(Secondary Care Only)" at bounding box center [371, 21] width 361 height 19
paste input "PA/BD03DC"
type input "PA/BD03DC"
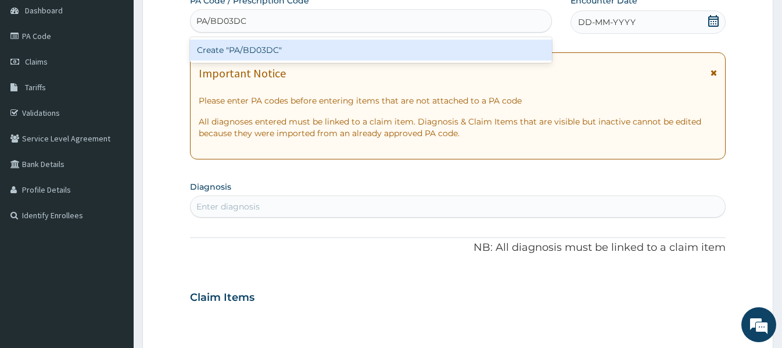
click at [307, 46] on div "Create "PA/BD03DC"" at bounding box center [371, 50] width 362 height 21
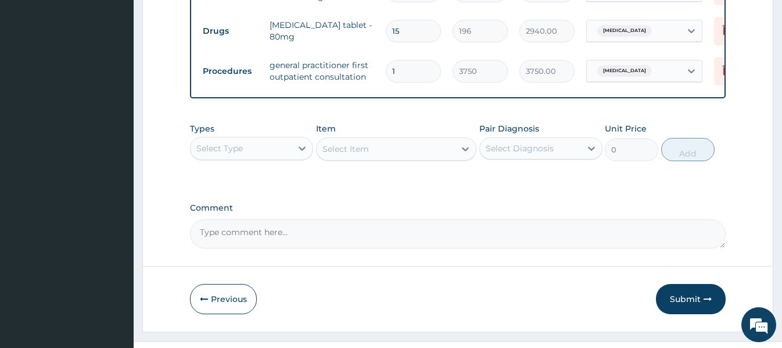
scroll to position [524, 0]
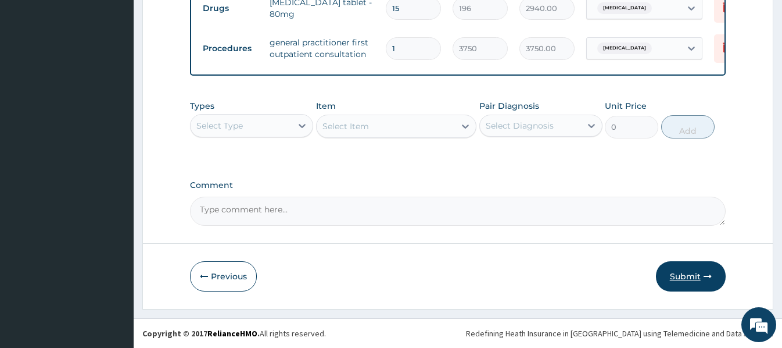
click at [694, 277] on button "Submit" at bounding box center [691, 276] width 70 height 30
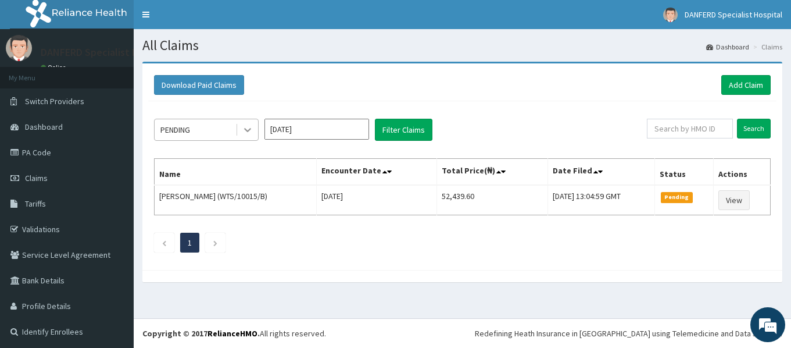
click at [249, 131] on icon at bounding box center [248, 130] width 12 height 12
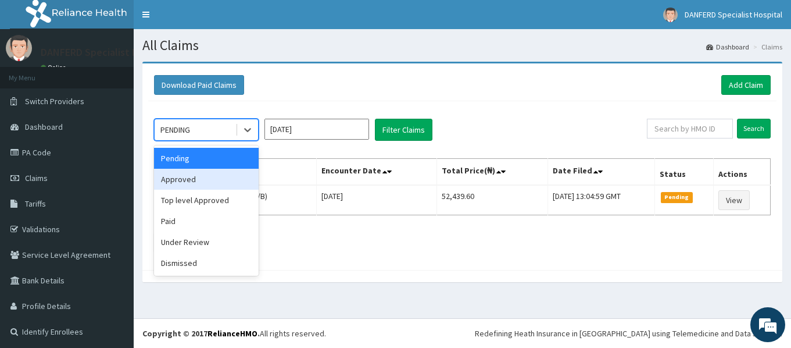
click at [219, 177] on div "Approved" at bounding box center [206, 179] width 105 height 21
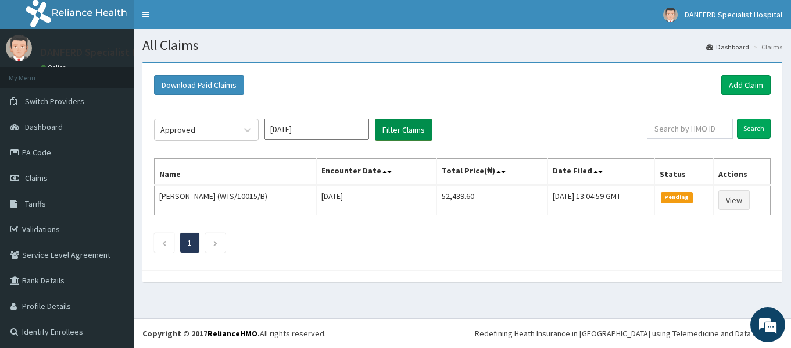
click at [398, 128] on button "Filter Claims" at bounding box center [404, 130] width 58 height 22
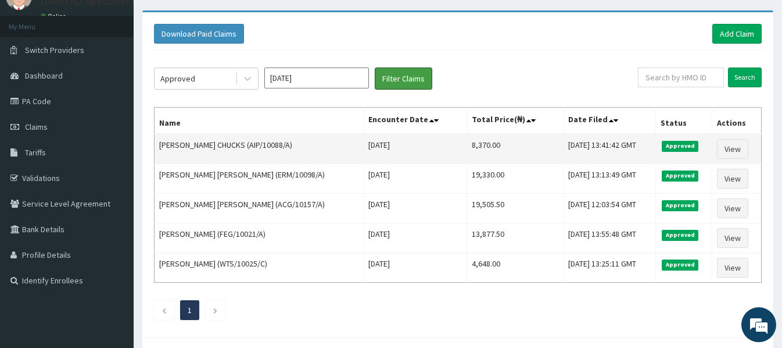
scroll to position [58, 0]
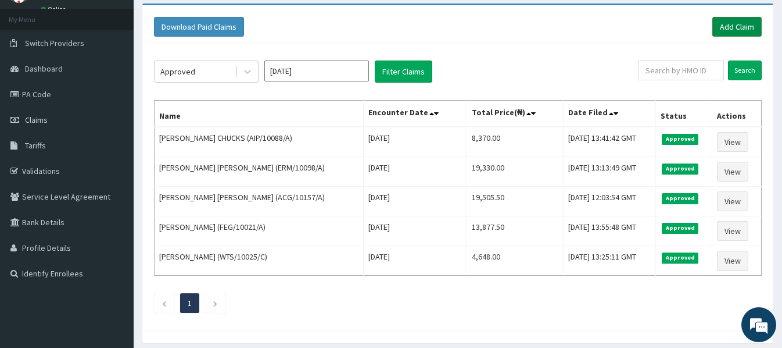
click at [745, 29] on link "Add Claim" at bounding box center [737, 27] width 49 height 20
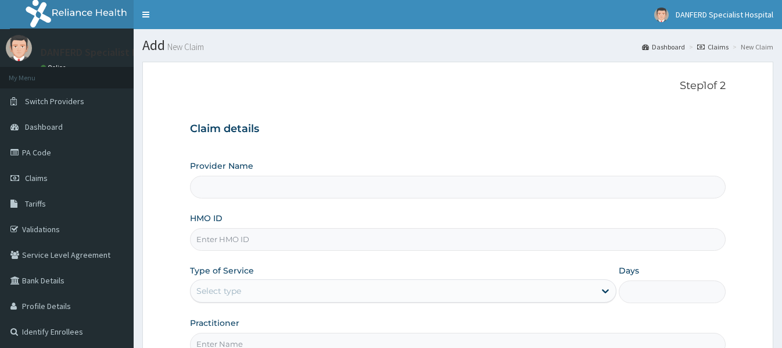
type input "DANFERD SPECIALIST HOSPITAL"
click at [259, 238] on input "HMO ID" at bounding box center [457, 239] width 535 height 23
paste input "AIP/10088/A"
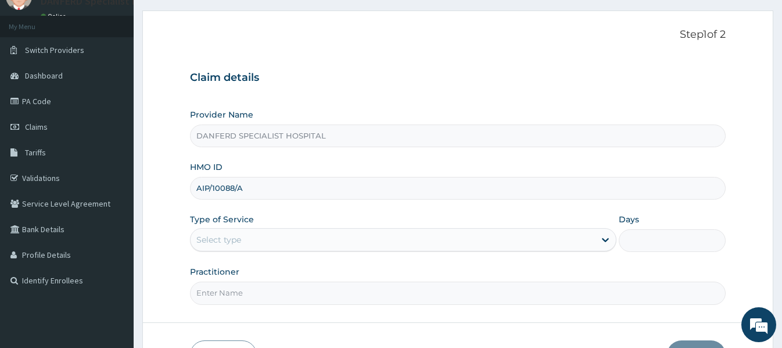
scroll to position [58, 0]
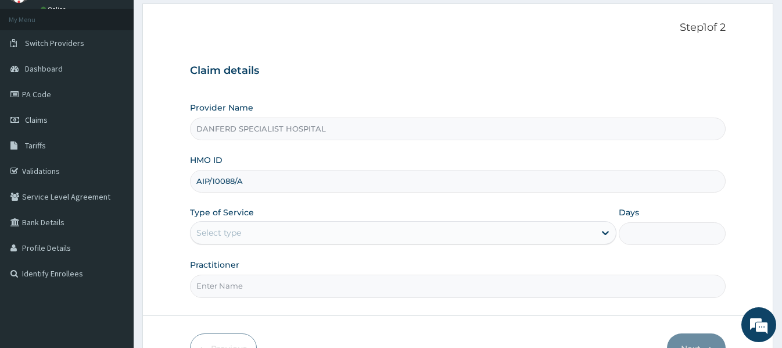
type input "AIP/10088/A"
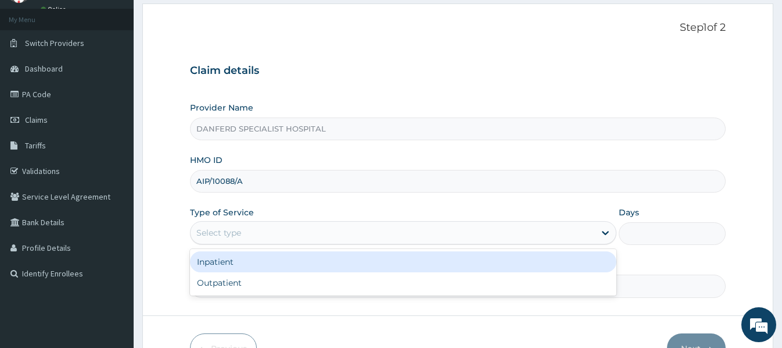
click at [273, 237] on div "Select type" at bounding box center [393, 232] width 405 height 19
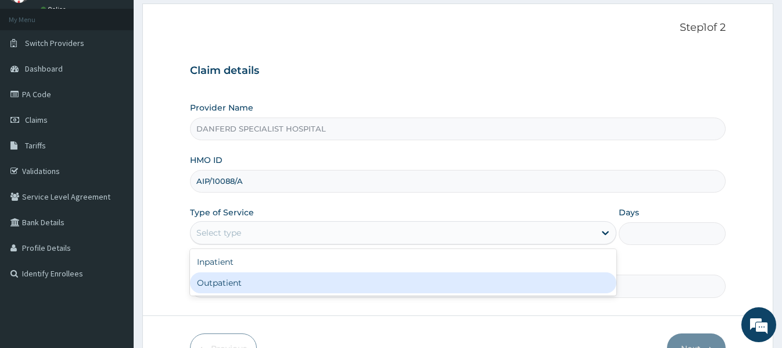
click at [237, 284] on div "Outpatient" at bounding box center [403, 282] width 427 height 21
type input "1"
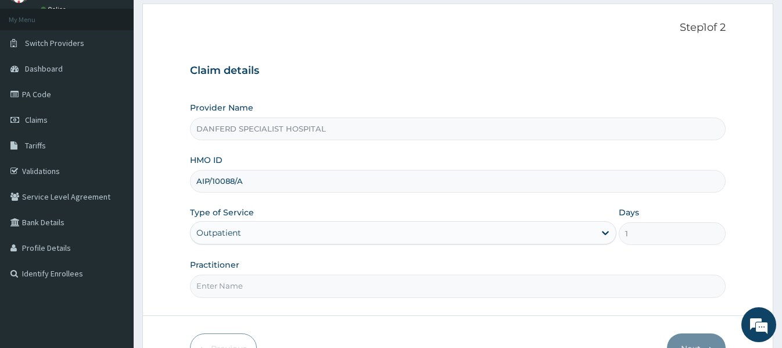
click at [259, 282] on input "Practitioner" at bounding box center [457, 285] width 535 height 23
type input "[PERSON_NAME]"
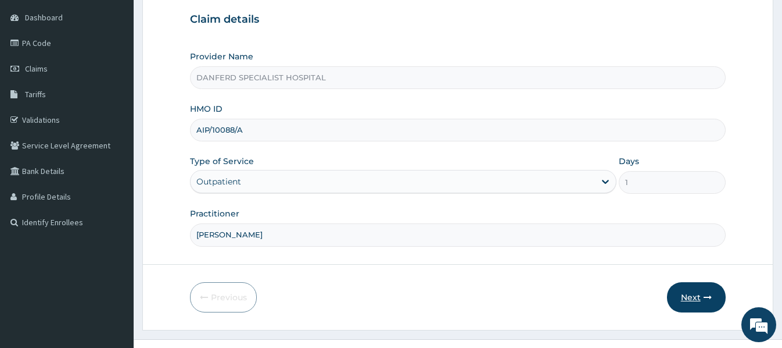
scroll to position [130, 0]
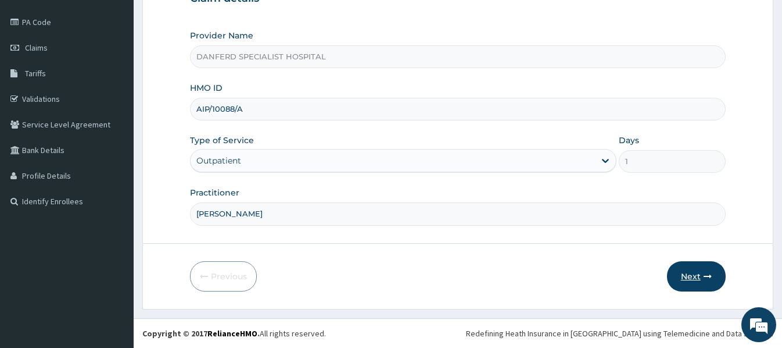
click at [699, 272] on button "Next" at bounding box center [696, 276] width 59 height 30
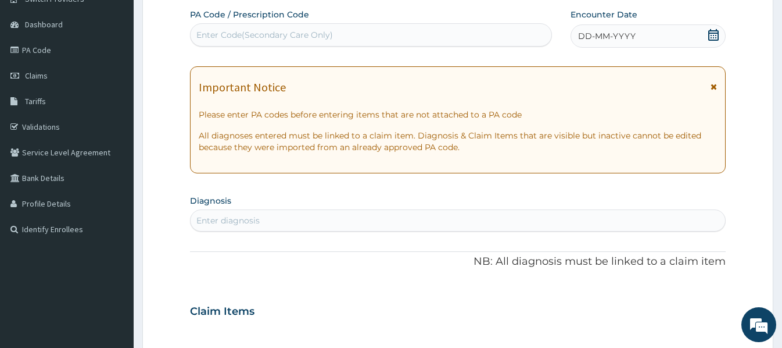
scroll to position [72, 0]
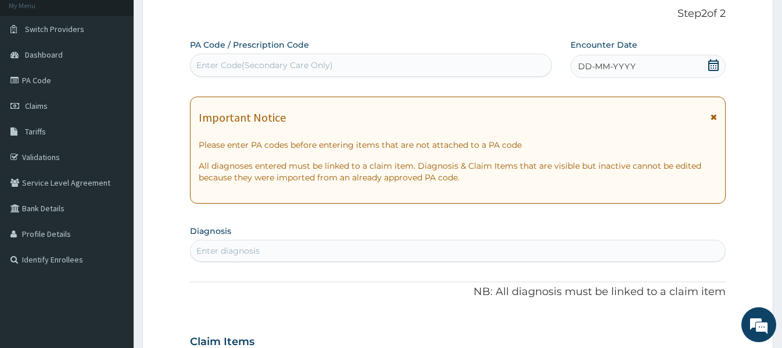
click at [249, 67] on div "Enter Code(Secondary Care Only)" at bounding box center [264, 65] width 137 height 12
paste input "PA/882C71"
type input "PA/882C71"
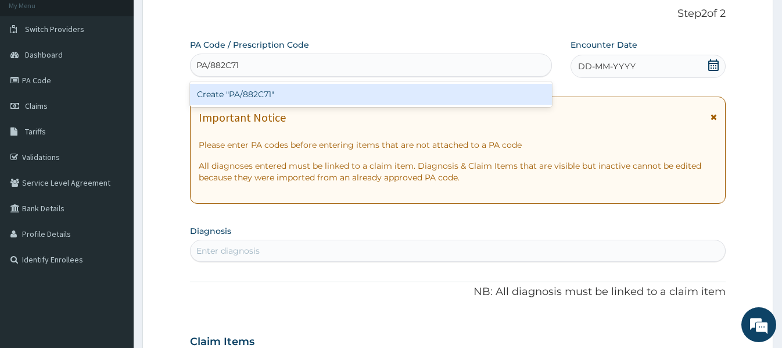
click at [252, 101] on div "Create "PA/882C71"" at bounding box center [371, 94] width 362 height 21
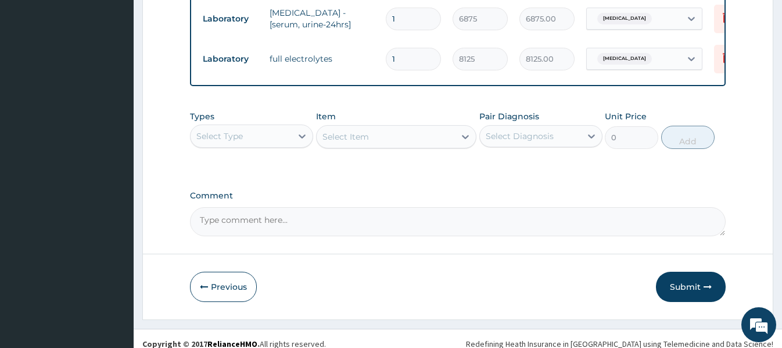
scroll to position [749, 0]
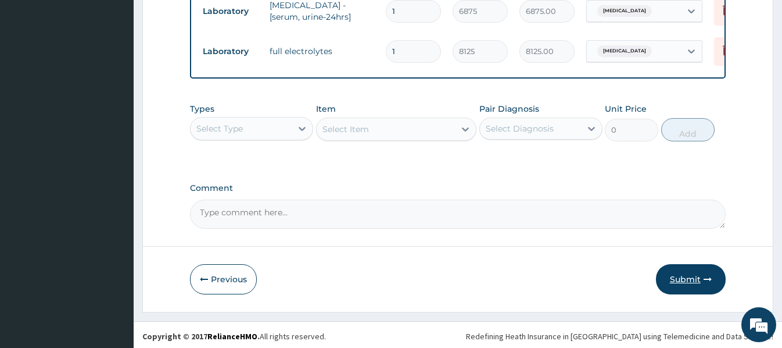
click at [689, 276] on button "Submit" at bounding box center [691, 279] width 70 height 30
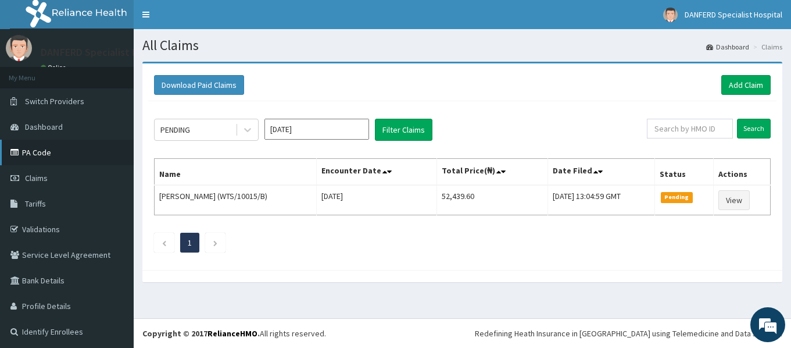
click at [37, 155] on link "PA Code" at bounding box center [67, 153] width 134 height 26
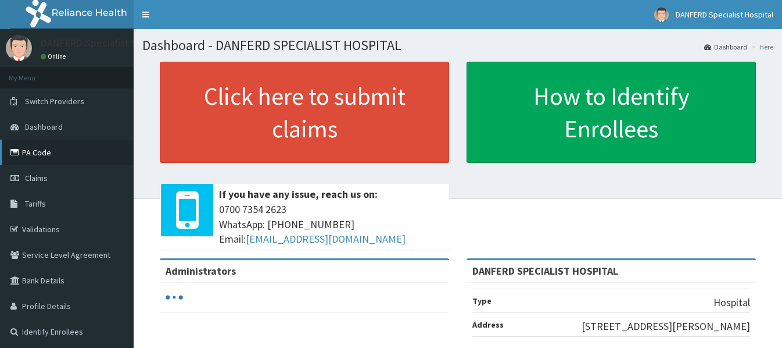
click at [34, 155] on link "PA Code" at bounding box center [67, 153] width 134 height 26
